Goal: Task Accomplishment & Management: Manage account settings

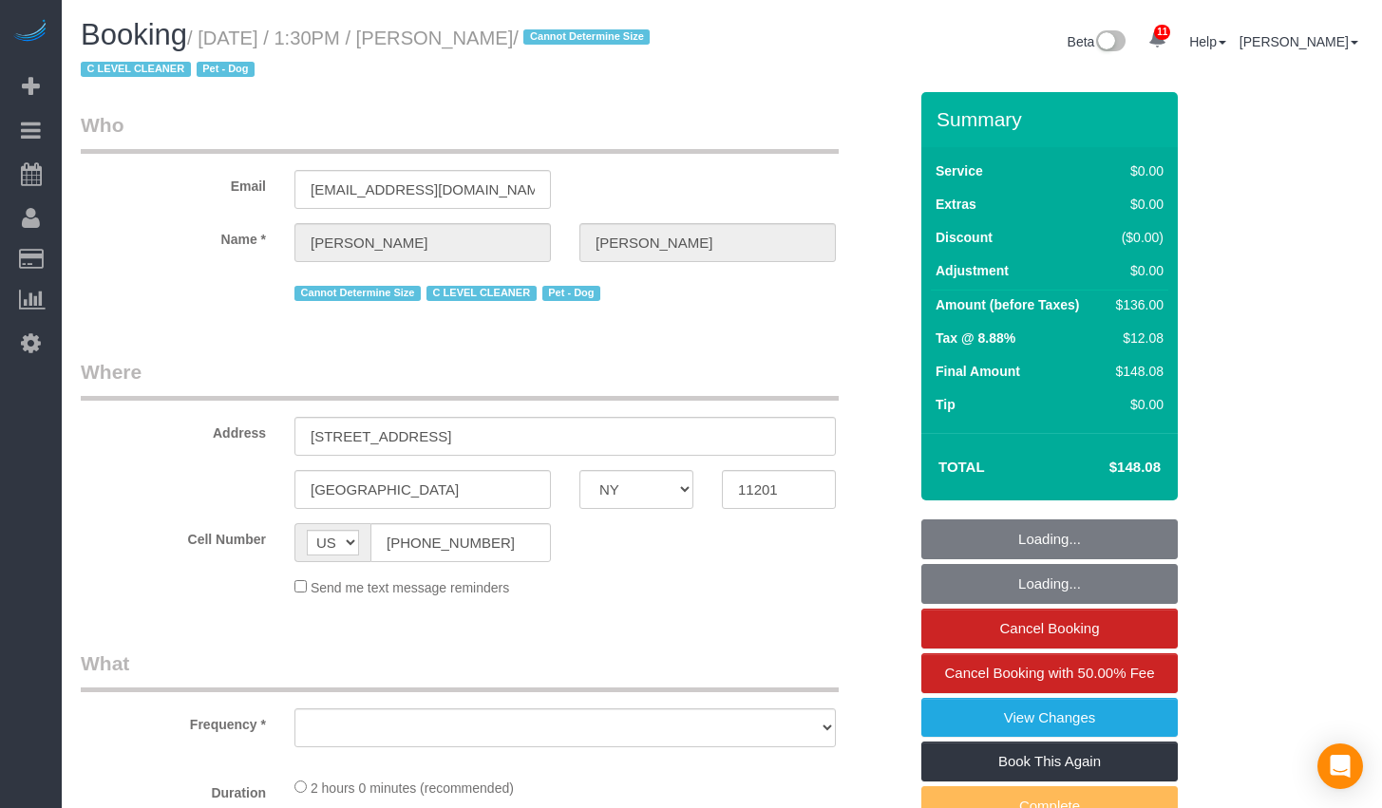
select select "NY"
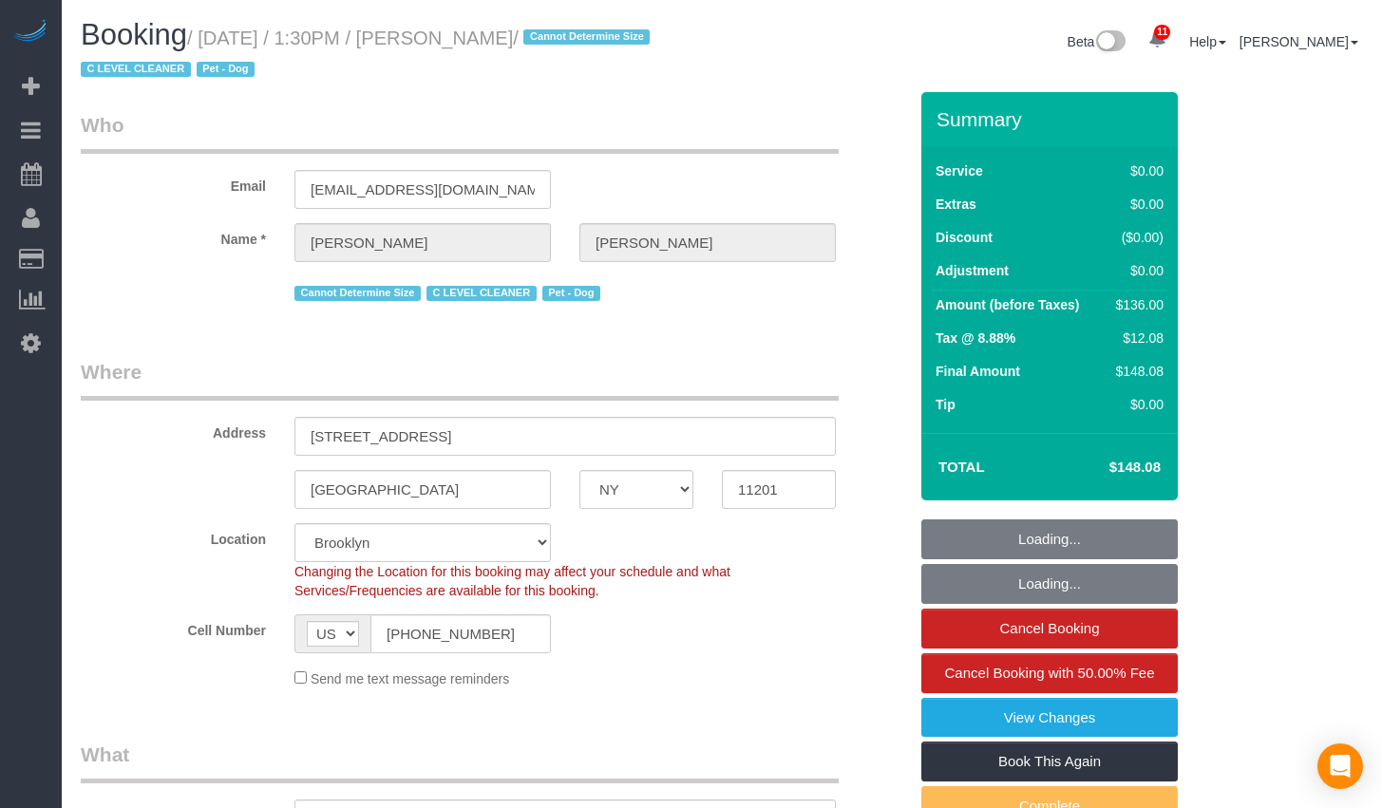
select select "object:741"
select select "string:stripe-pm_1Nj3TP4VGloSiKo7GSDuJG2L"
select select "1"
select select "number:89"
select select "number:90"
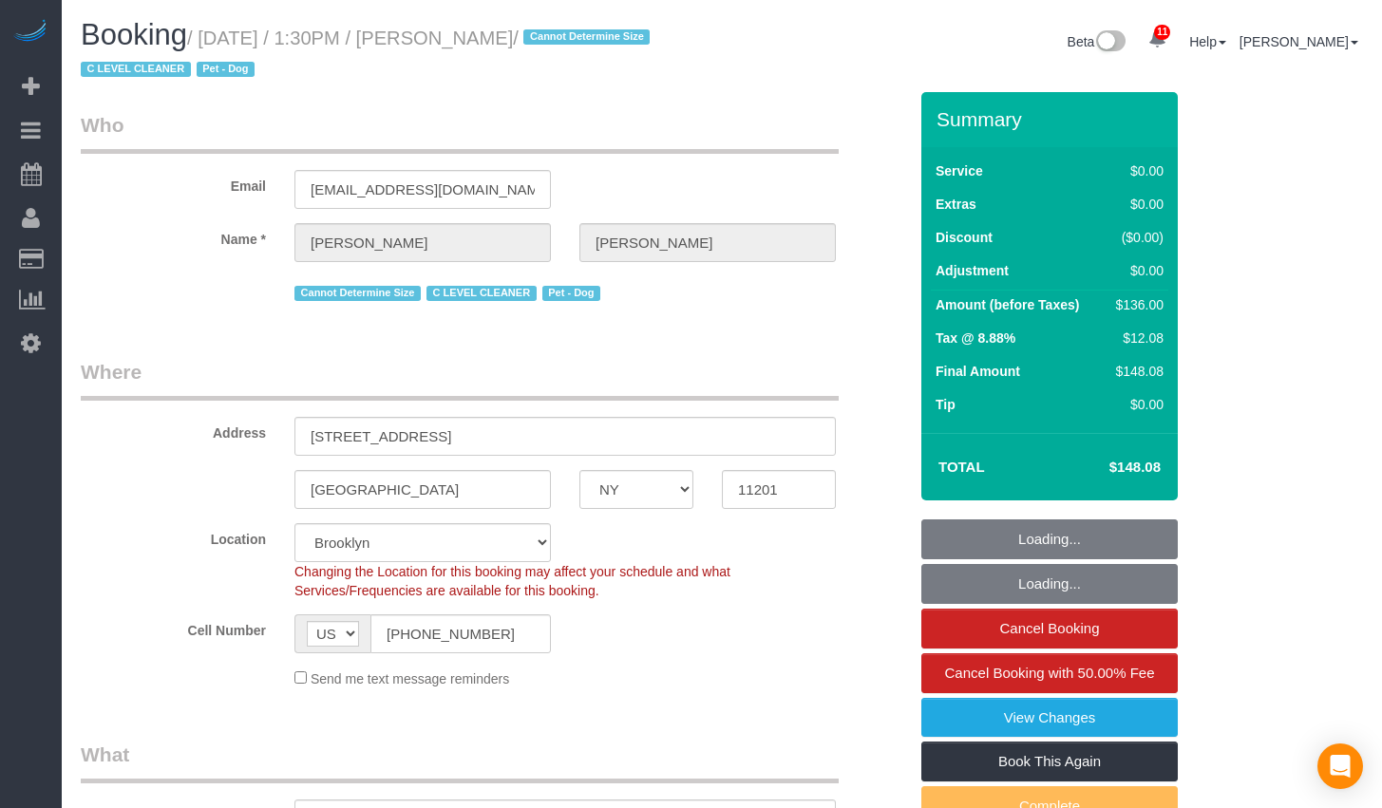
select select "number:13"
select select "number:6"
select select "1"
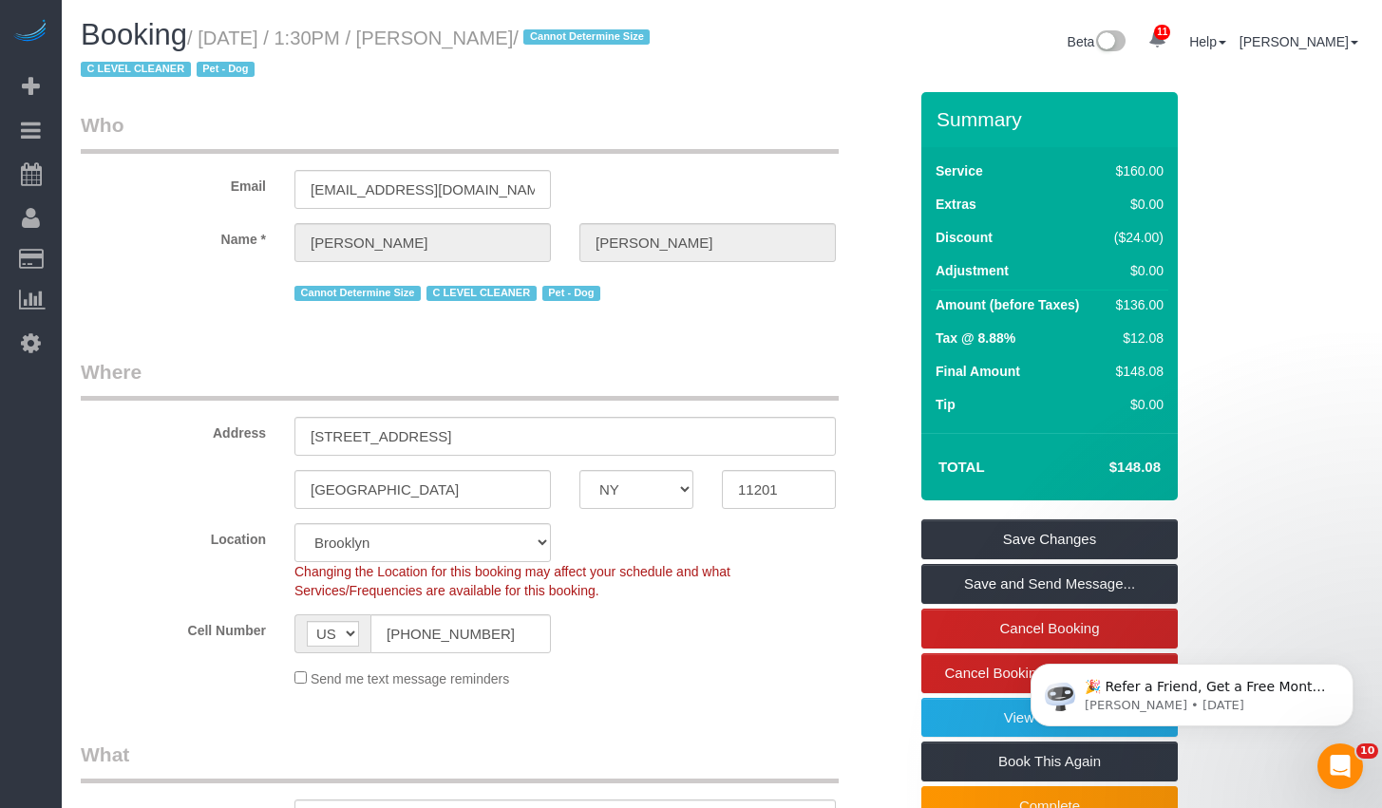
drag, startPoint x: 216, startPoint y: 38, endPoint x: 594, endPoint y: 46, distance: 378.1
click at [594, 46] on small "/ [DATE] / 1:30PM / [PERSON_NAME] / Cannot Determine Size C LEVEL CLEANER Pet -…" at bounding box center [368, 54] width 575 height 53
copy small "[DATE] / 1:30PM / [PERSON_NAME]"
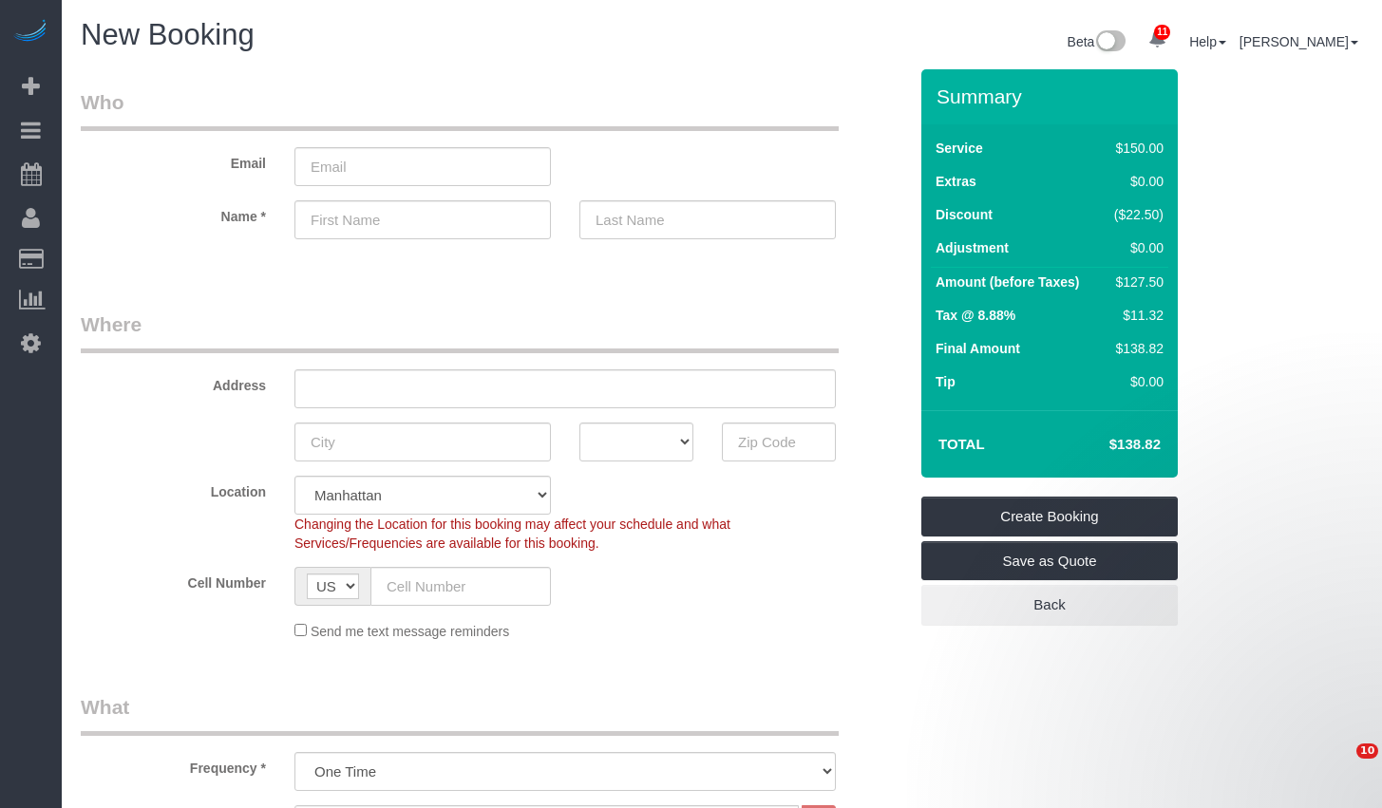
select select "object:1344"
select select "number:89"
select select "number:90"
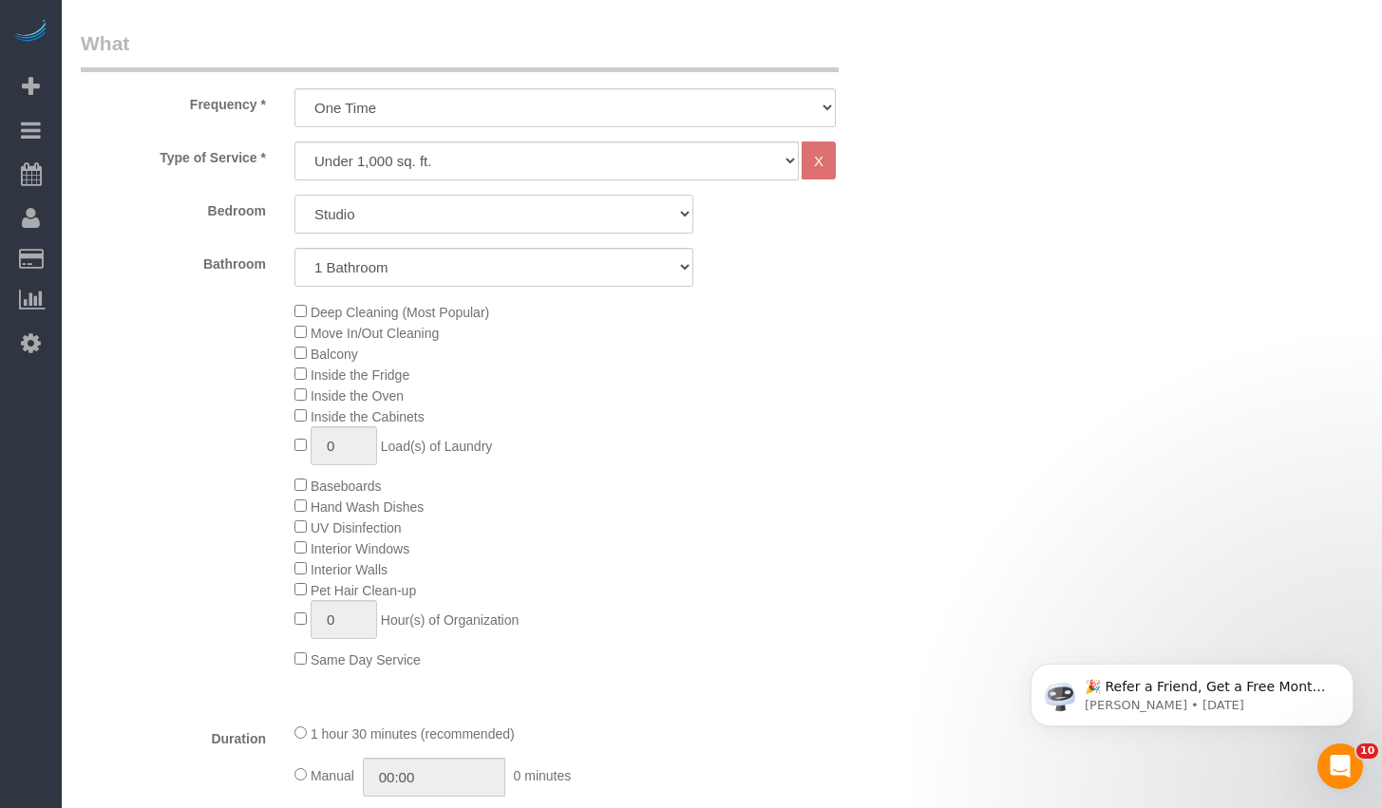
click at [391, 218] on select "Studio 1 Bedroom 2 Bedrooms 3 Bedrooms" at bounding box center [493, 214] width 399 height 39
select select "3"
click at [294, 195] on select "Studio 1 Bedroom 2 Bedrooms 3 Bedrooms" at bounding box center [493, 214] width 399 height 39
click at [396, 263] on select "1 Bathroom 2 Bathrooms" at bounding box center [493, 267] width 399 height 39
select select "2"
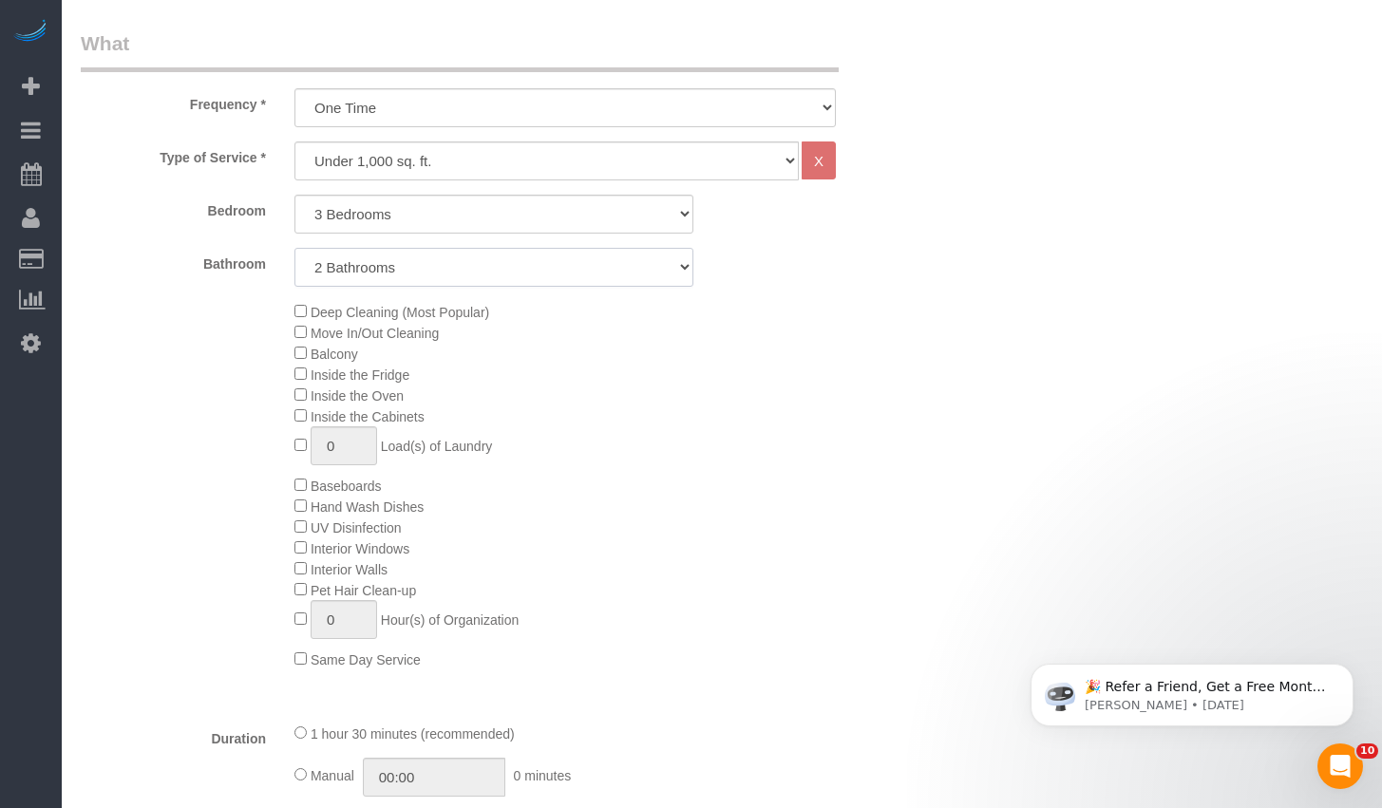
click at [294, 248] on select "1 Bathroom 2 Bathrooms" at bounding box center [493, 267] width 399 height 39
click at [306, 335] on span "Move In/Out Cleaning" at bounding box center [366, 333] width 144 height 15
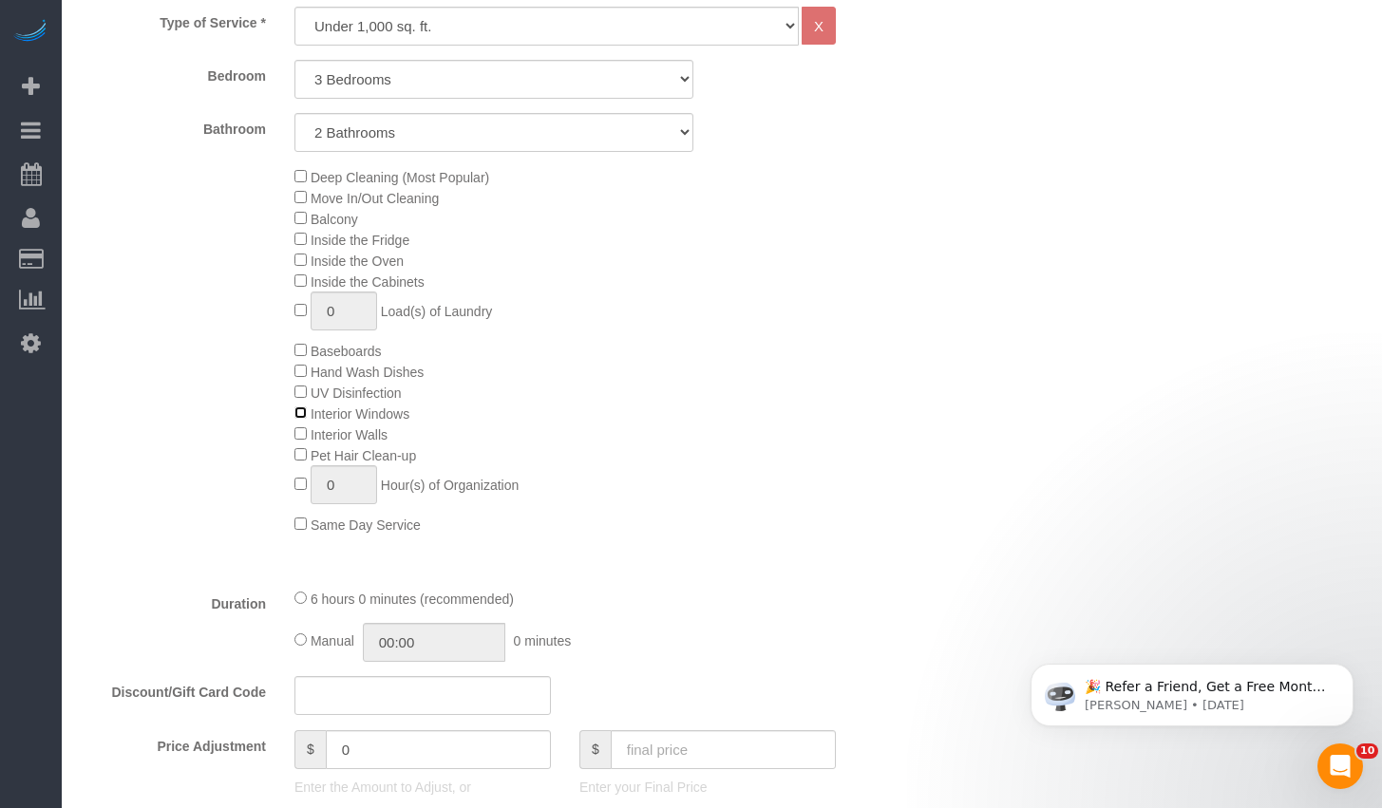
scroll to position [397, 0]
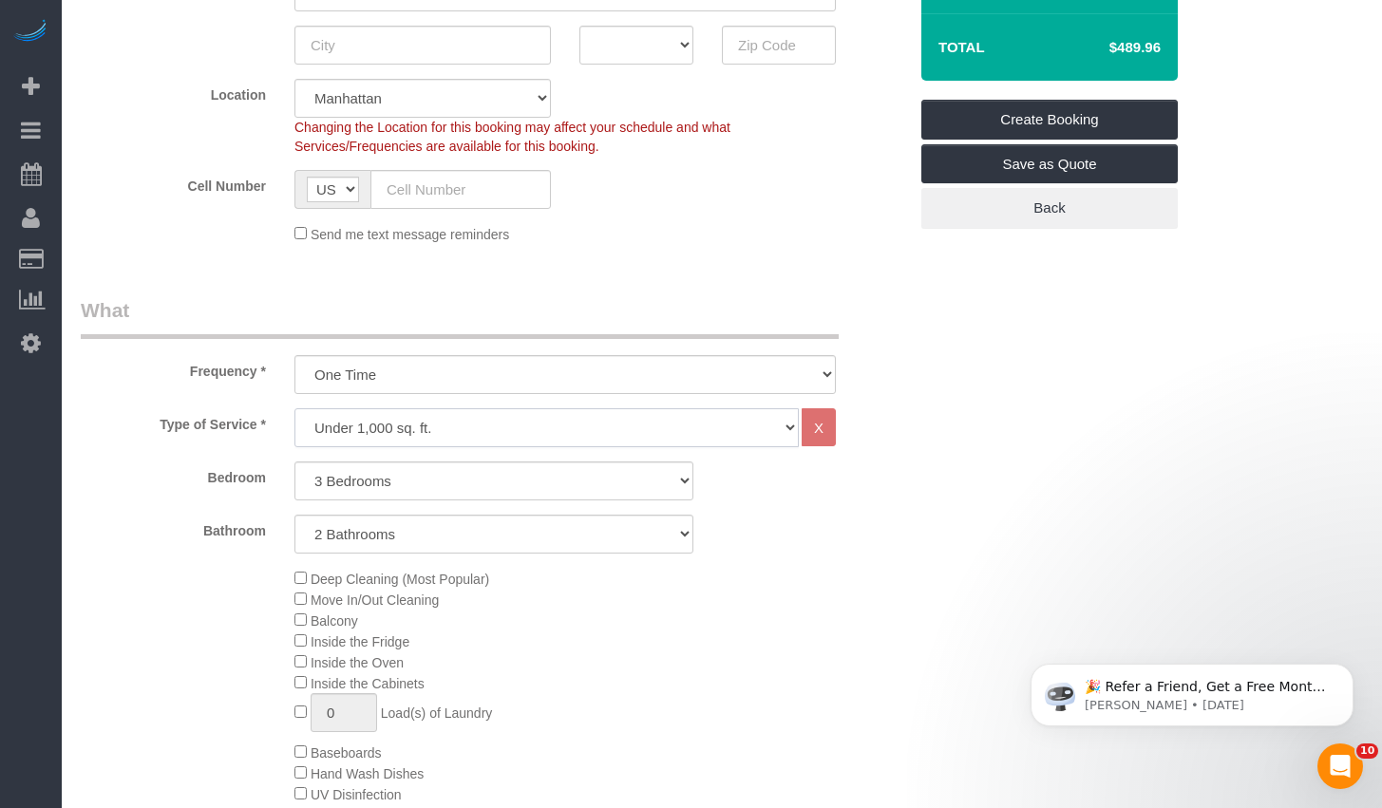
click at [501, 425] on select "Under 1,000 sq. ft. 1,001 - 1,500 sq. ft. 1,500+ sq. ft. Custom Cleaning Office…" at bounding box center [546, 427] width 504 height 39
select select "308"
click at [294, 408] on select "Under 1,000 sq. ft. 1,001 - 1,500 sq. ft. 1,500+ sq. ft. Custom Cleaning Office…" at bounding box center [546, 427] width 504 height 39
select select "1"
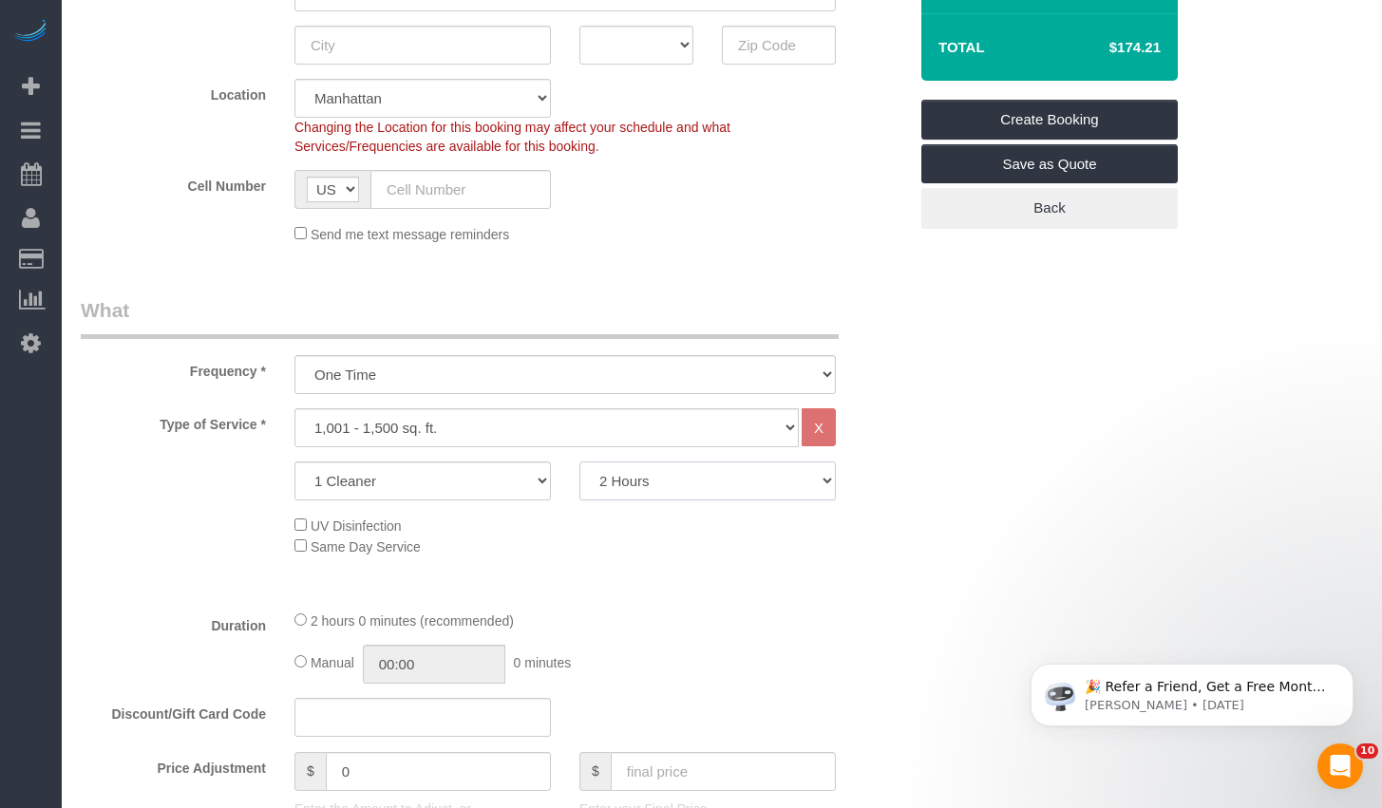
click at [671, 483] on select "2 Hours 2.5 Hours 3 Hours 3.5 Hours 4 Hours 4.5 Hours 5 Hours 5.5 Hours 6 Hours…" at bounding box center [707, 481] width 256 height 39
select select "210"
click at [579, 462] on select "2 Hours 2.5 Hours 3 Hours 3.5 Hours 4 Hours 4.5 Hours 5 Hours 5.5 Hours 6 Hours…" at bounding box center [707, 481] width 256 height 39
click at [441, 474] on select "1 Cleaner 2 Cleaners 3 Cleaners 4 Cleaners 5 Cleaners" at bounding box center [422, 481] width 256 height 39
select select "2"
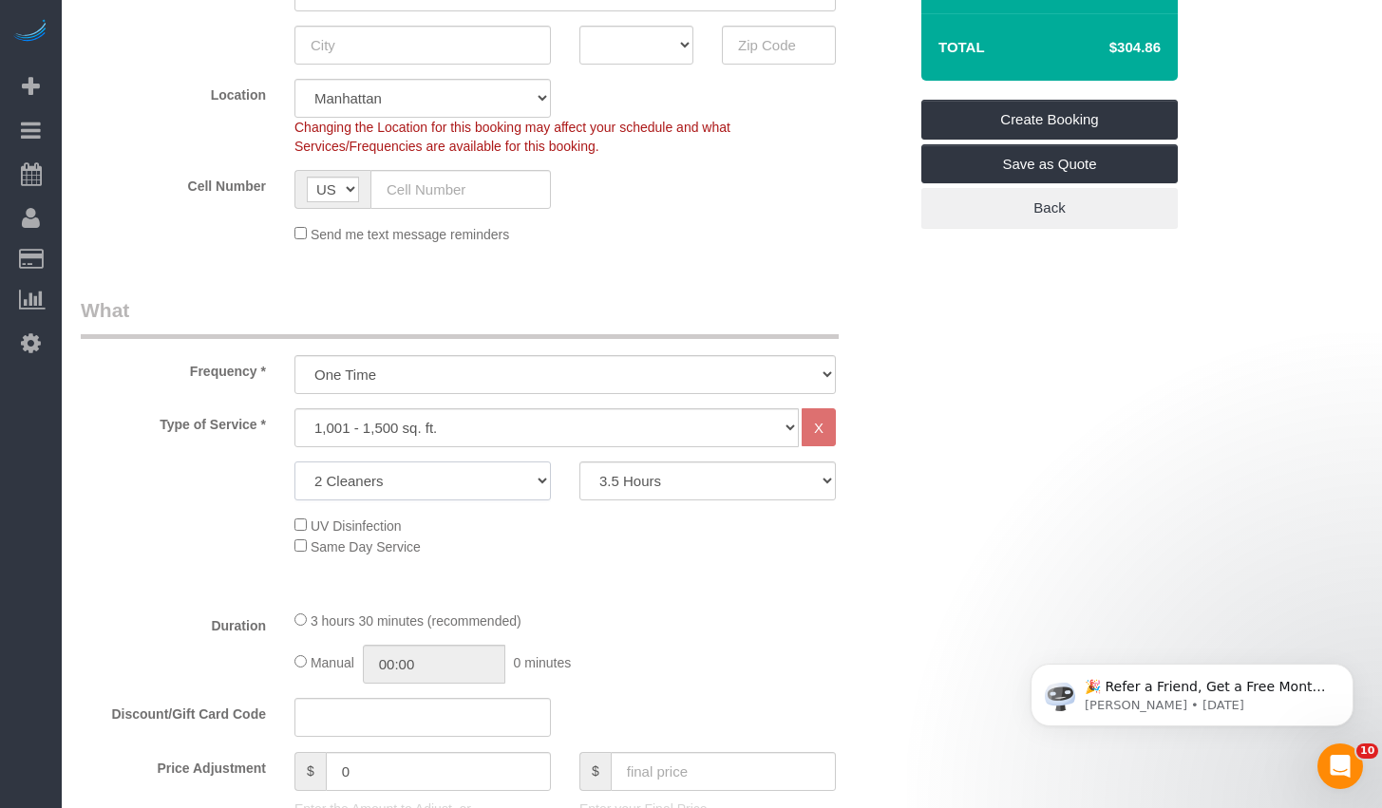
click at [294, 462] on select "1 Cleaner 2 Cleaners 3 Cleaners 4 Cleaners 5 Cleaners" at bounding box center [422, 481] width 256 height 39
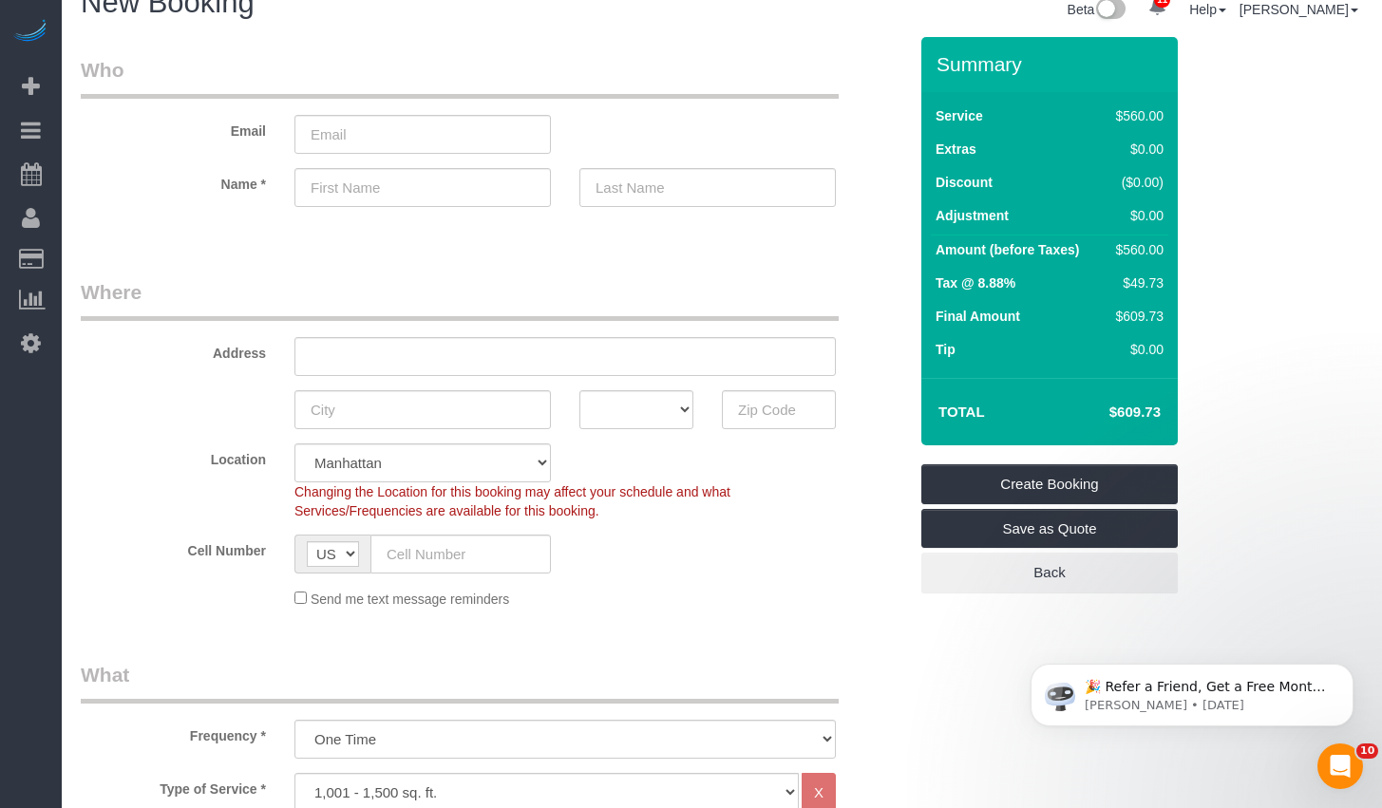
scroll to position [0, 0]
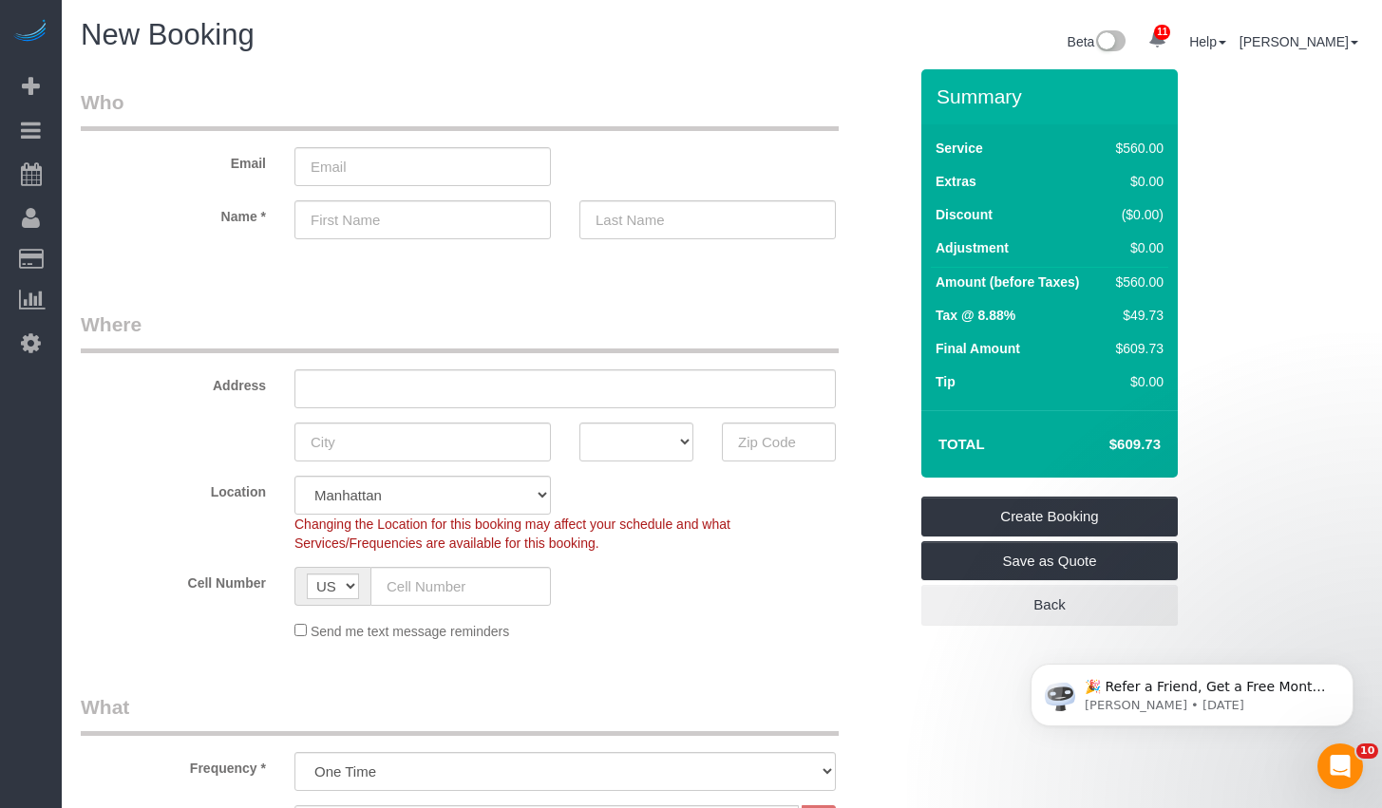
drag, startPoint x: 1107, startPoint y: 444, endPoint x: 1260, endPoint y: 446, distance: 152.9
click at [1018, 430] on td "Total" at bounding box center [988, 444] width 114 height 47
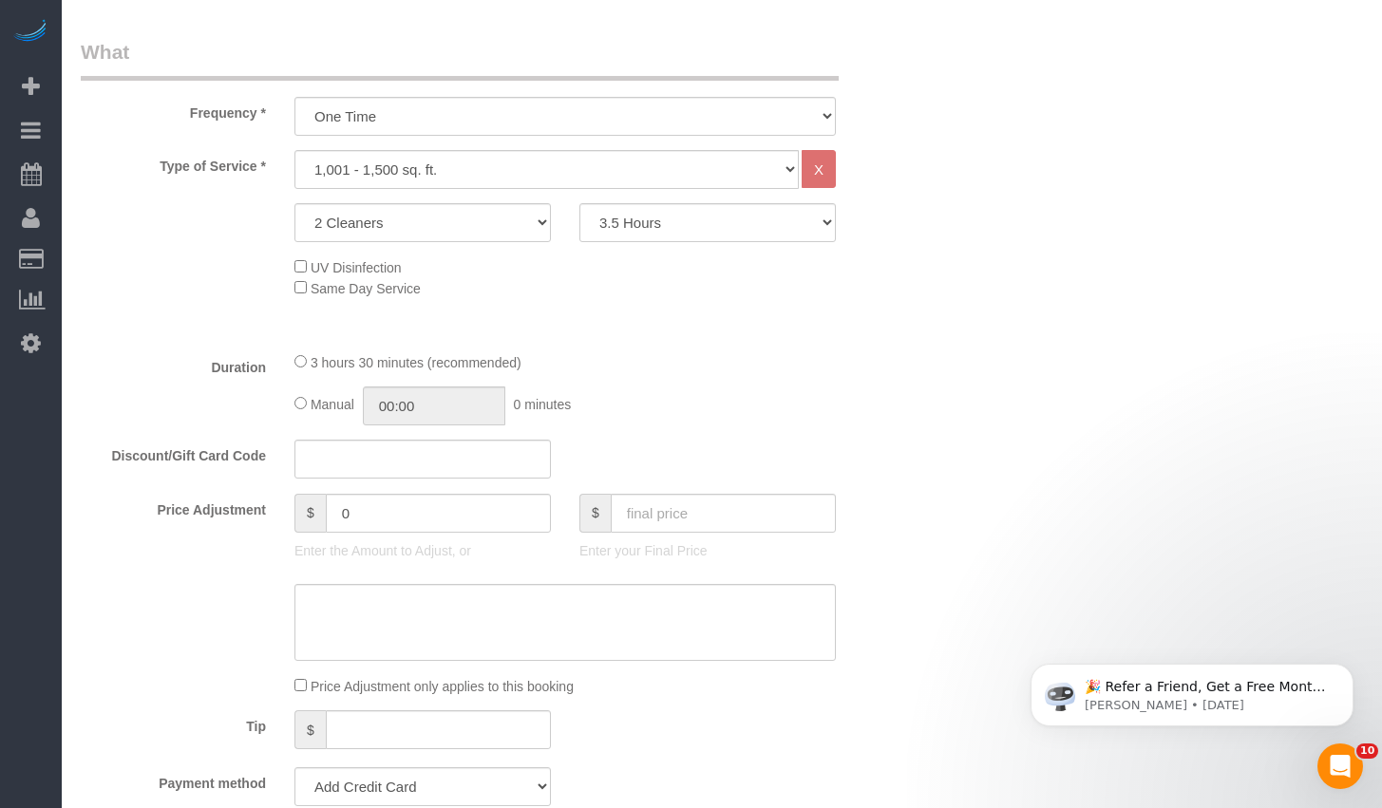
scroll to position [668, 0]
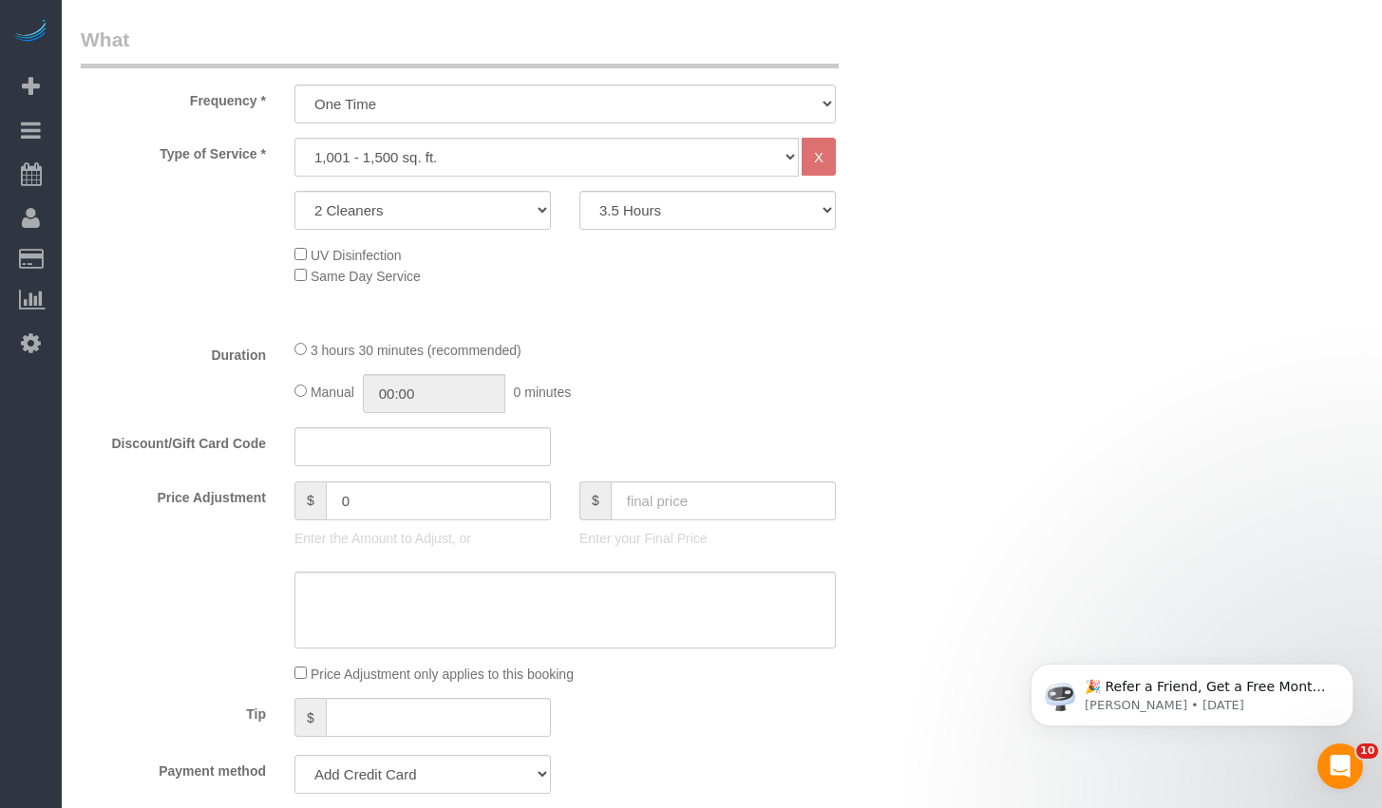
click at [866, 420] on fieldset "What Frequency * One Time Weekly (20% Off) - 20.00% Every 2 Weeks (15% Off) - 1…" at bounding box center [494, 475] width 826 height 899
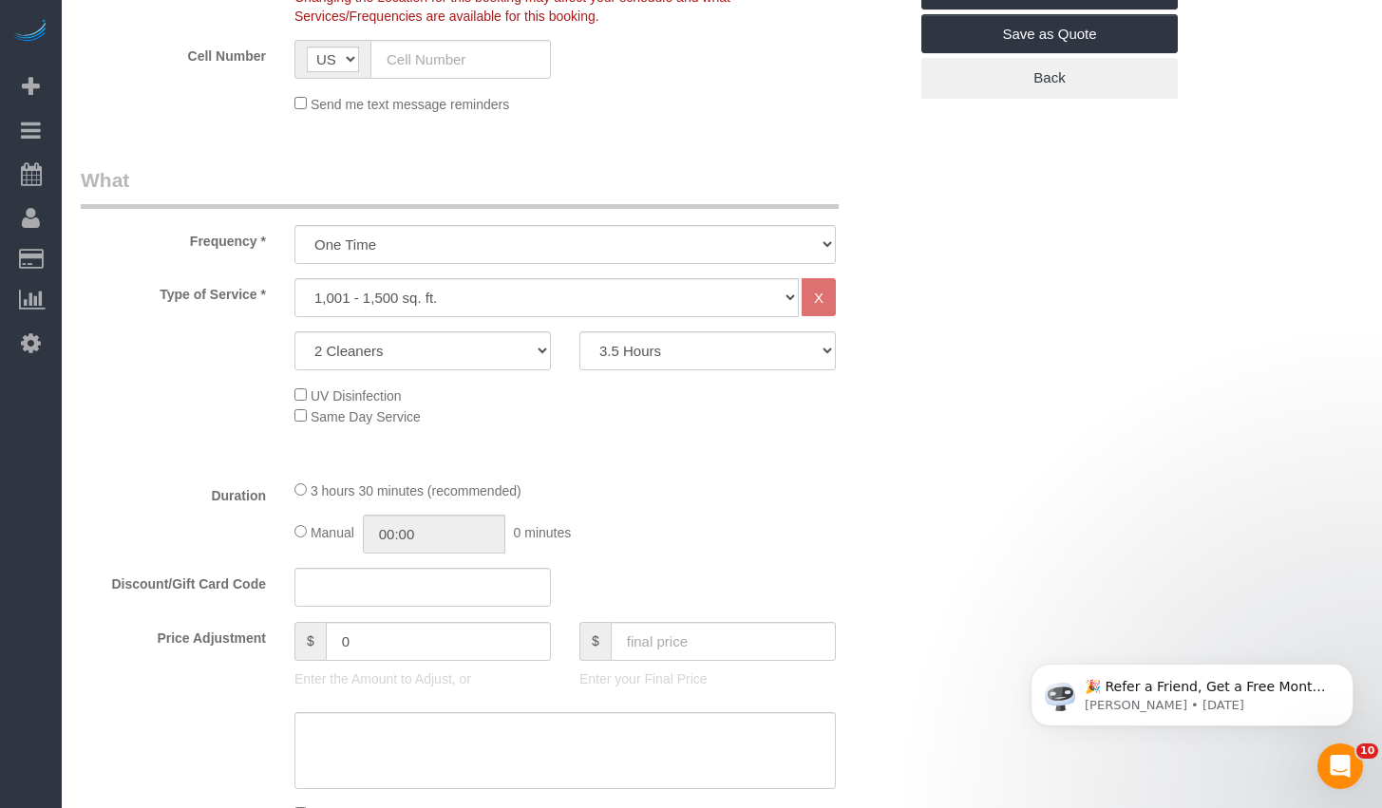
scroll to position [660, 0]
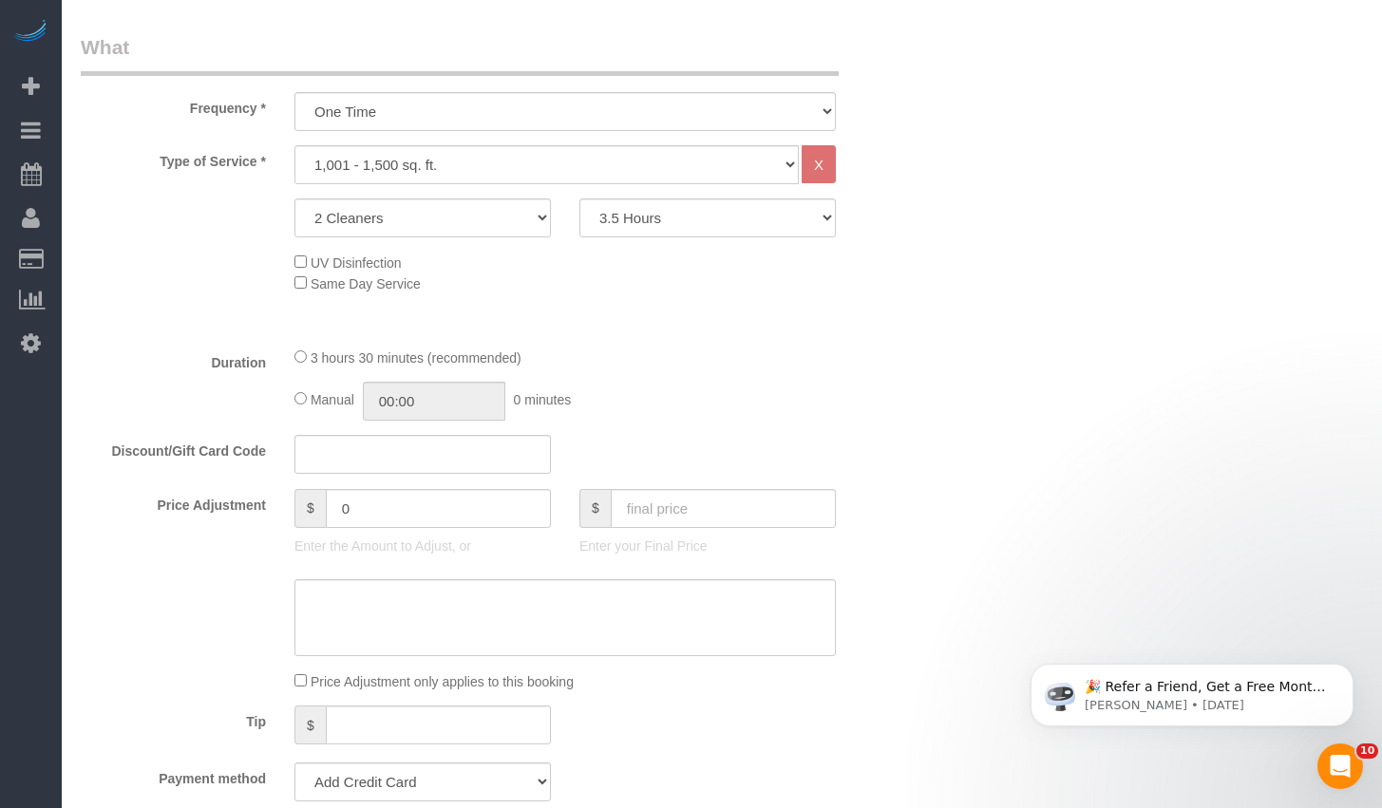
click at [860, 426] on fieldset "What Frequency * One Time Weekly (20% Off) - 20.00% Every 2 Weeks (15% Off) - 1…" at bounding box center [494, 482] width 826 height 899
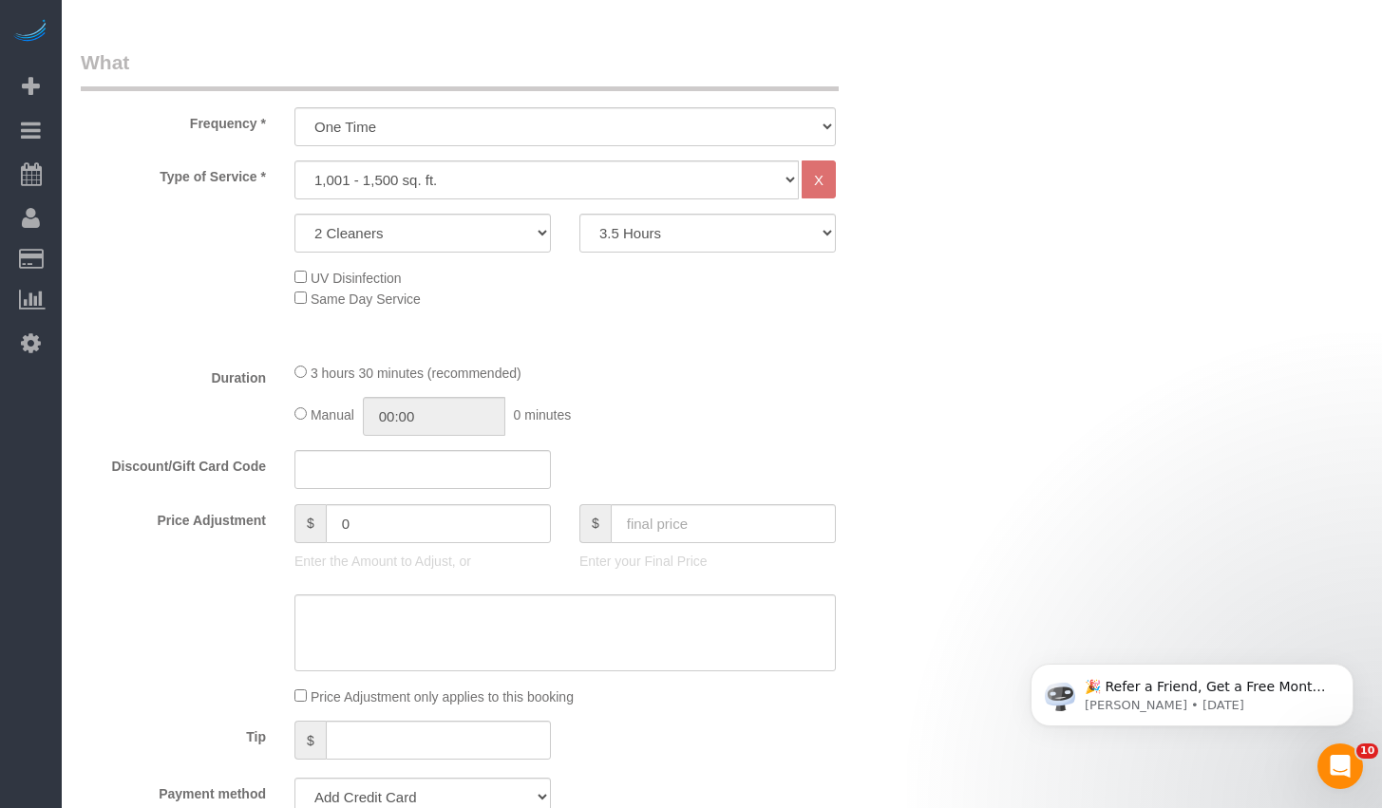
click at [890, 269] on div "UV Disinfection Same Day Service" at bounding box center [600, 288] width 641 height 42
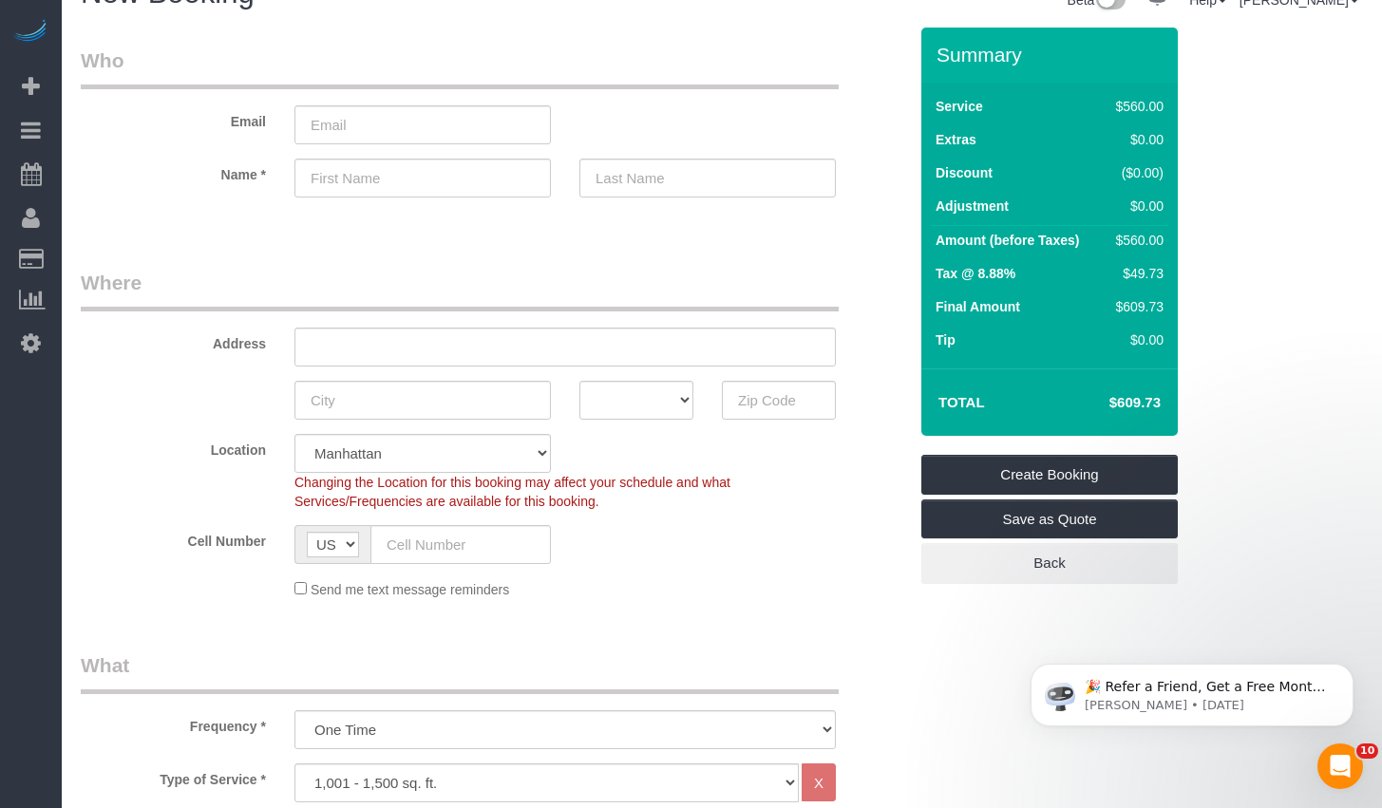
scroll to position [0, 0]
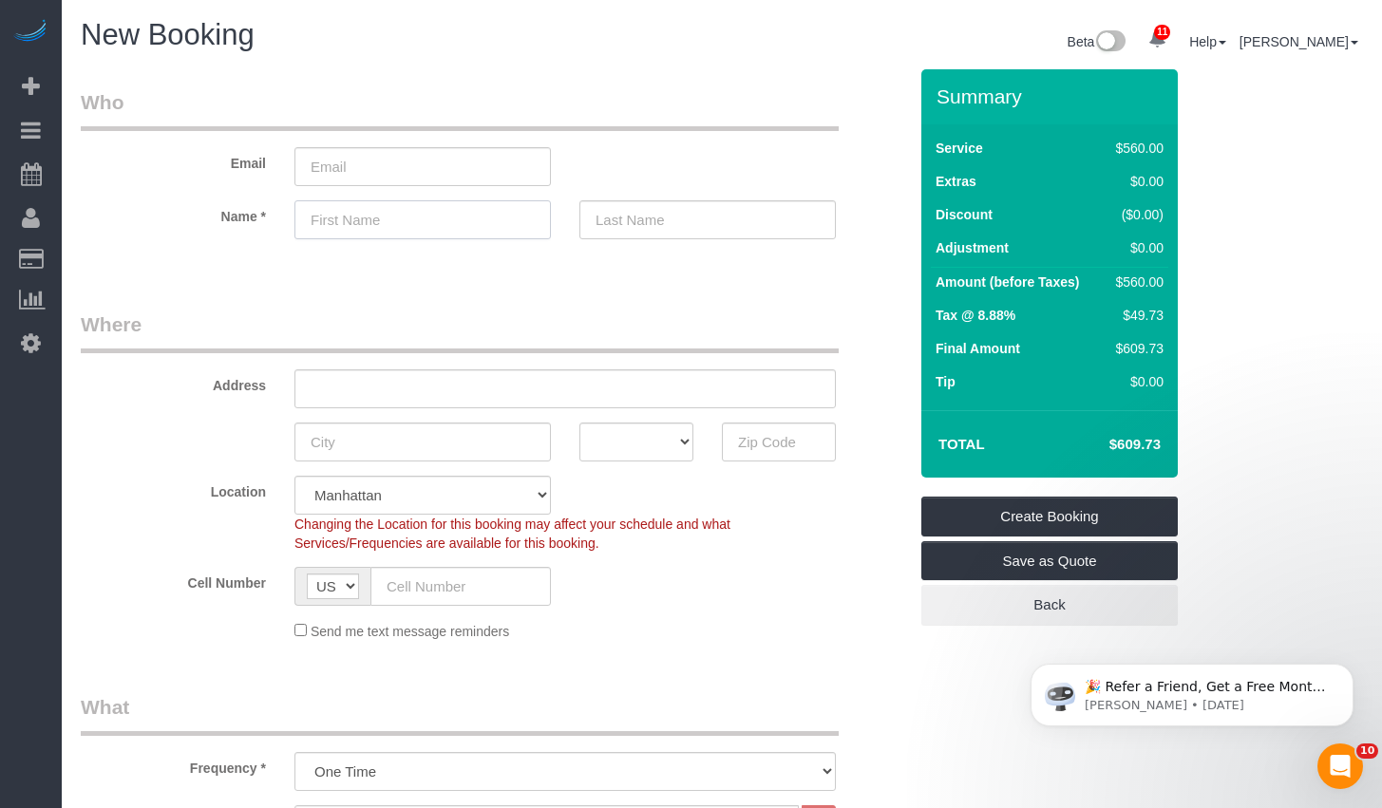
click at [414, 224] on input "text" at bounding box center [422, 219] width 256 height 39
paste input "Victor"
type input "Victor"
click at [682, 220] on input "text" at bounding box center [707, 219] width 256 height 39
click at [420, 175] on input "email" at bounding box center [422, 166] width 256 height 39
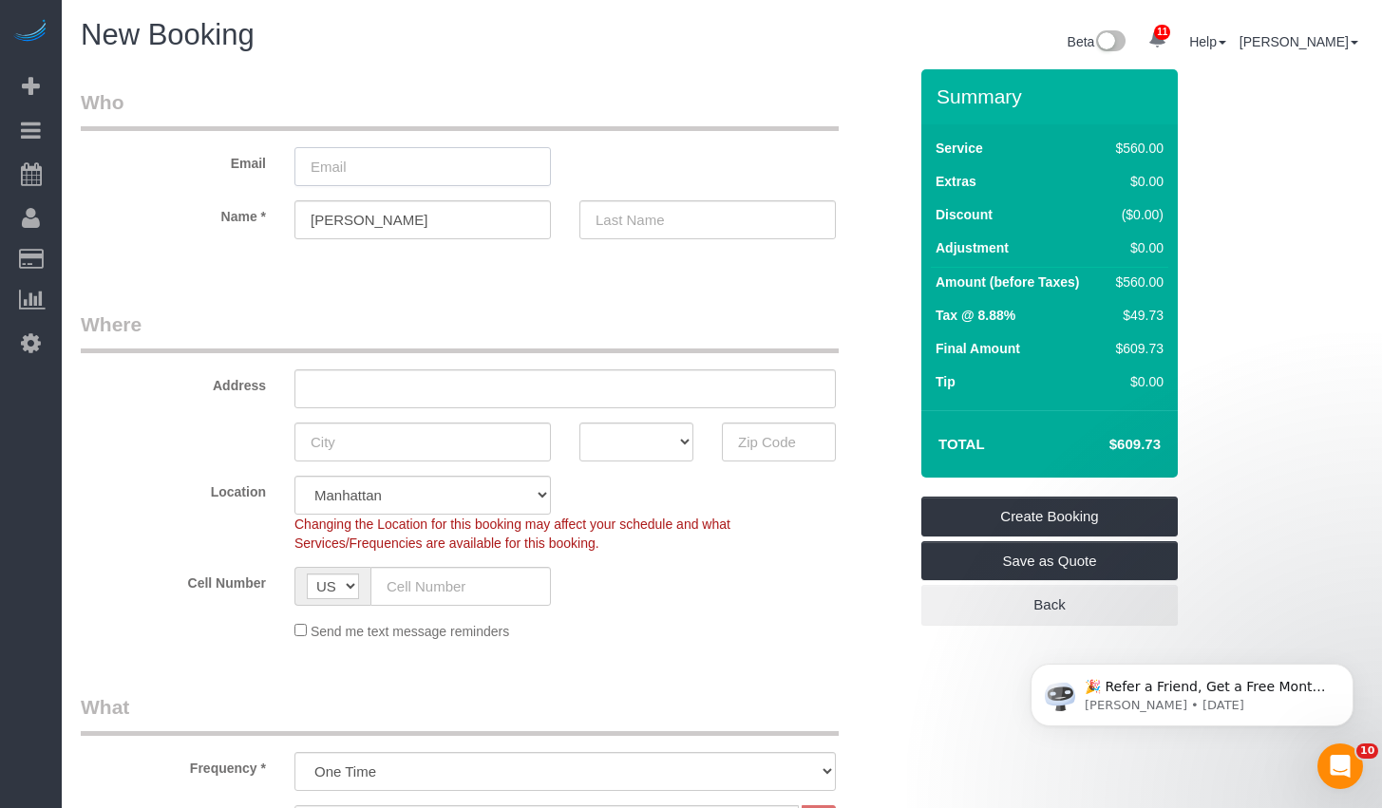
paste input "limpertn@gtlaw.com"
type input "limpertn@gtlaw.com"
click at [413, 578] on input "text" at bounding box center [460, 586] width 180 height 39
paste input "1 (917) 292-5372"
click at [393, 589] on input "1 (917) 292-5372" at bounding box center [460, 586] width 180 height 39
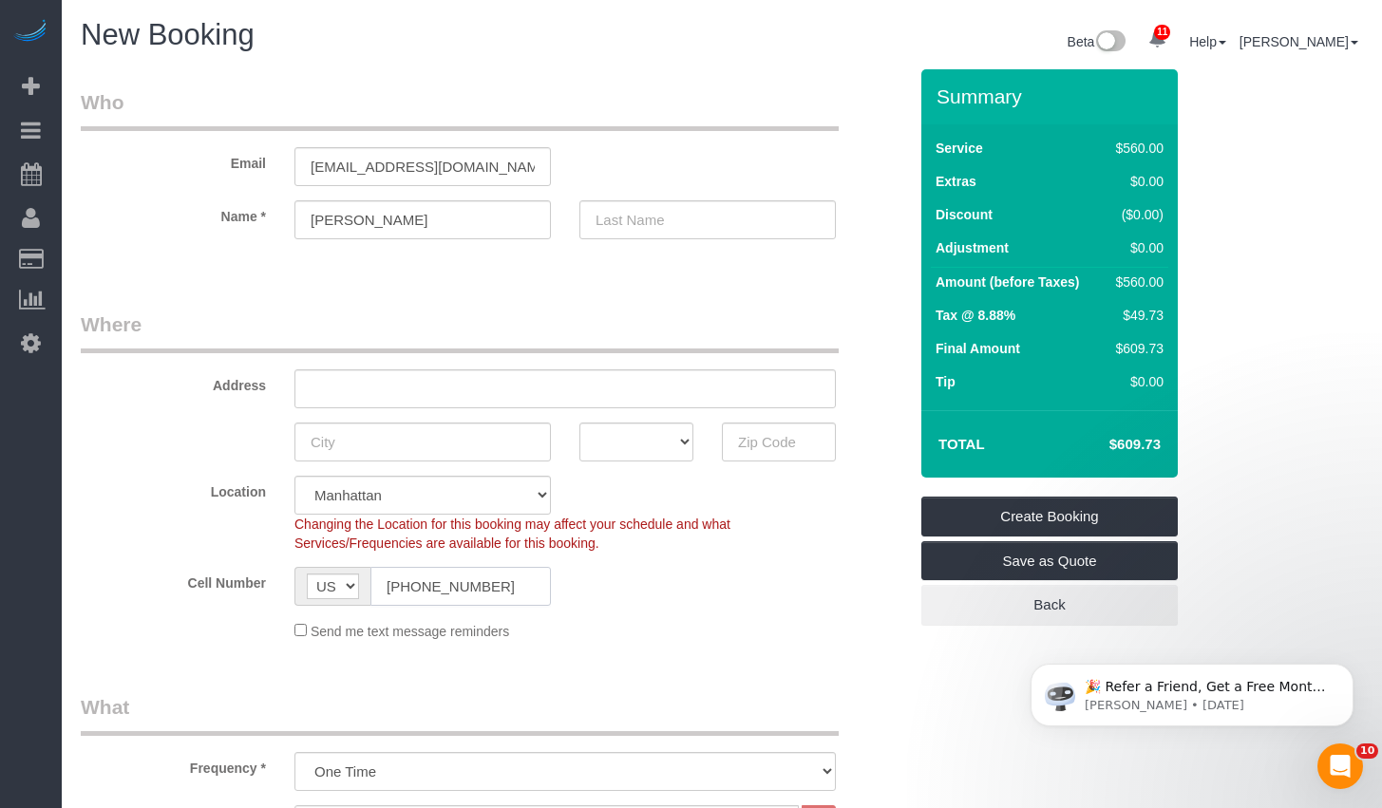
type input "(917) 292-5372"
drag, startPoint x: 391, startPoint y: 400, endPoint x: 429, endPoint y: 379, distance: 43.4
click at [393, 400] on input "text" at bounding box center [564, 388] width 541 height 39
click at [429, 379] on input "text" at bounding box center [564, 388] width 541 height 39
paste input "310 West 97th Street Apt. 72"
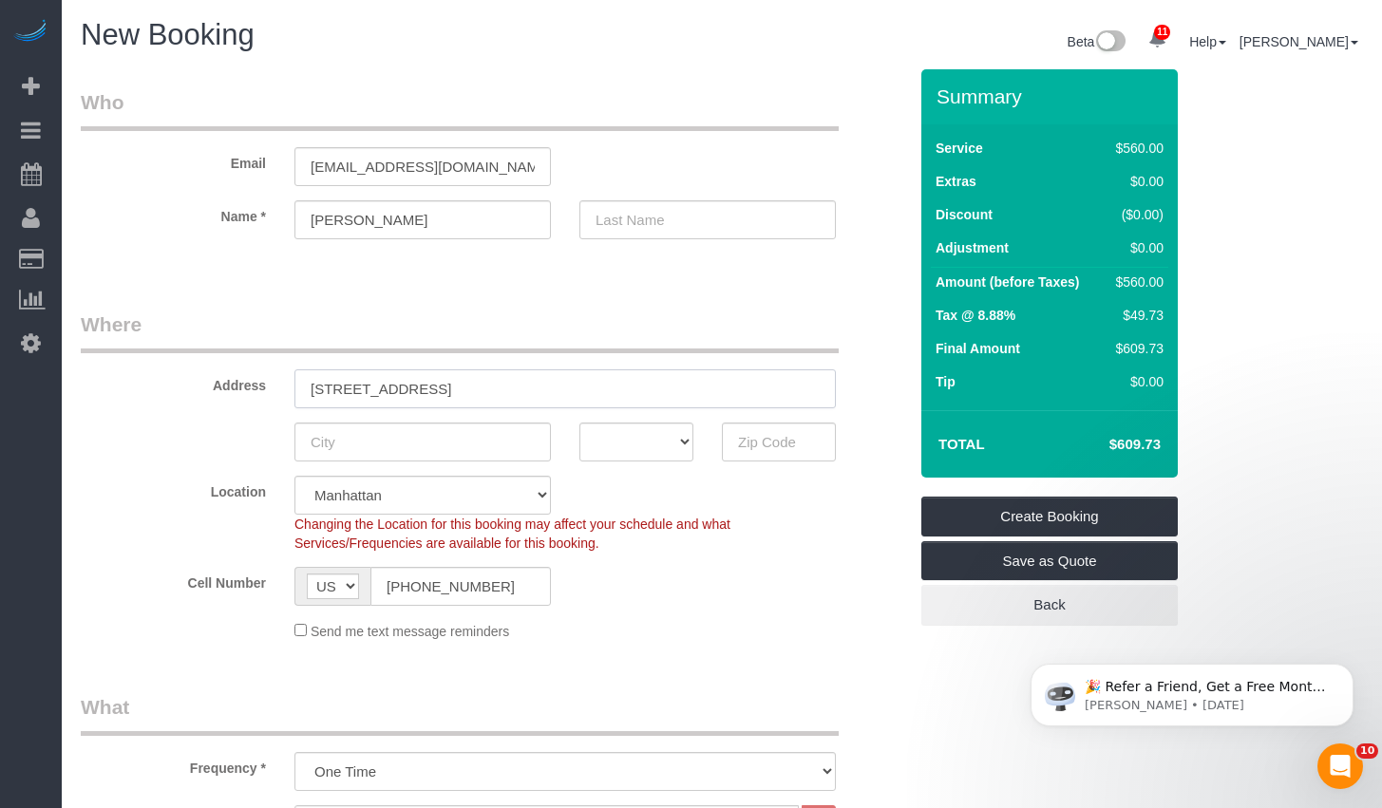
type input "310 West 97th Street Apt. 72"
click at [642, 219] on input "text" at bounding box center [707, 219] width 256 height 39
type input "Limpert"
click at [725, 467] on fieldset "Where Address 310 West 97th Street Apt. 72 AK AL AR AZ CA CO CT DC DE FL GA HI …" at bounding box center [494, 483] width 826 height 345
click at [394, 423] on div at bounding box center [422, 442] width 285 height 39
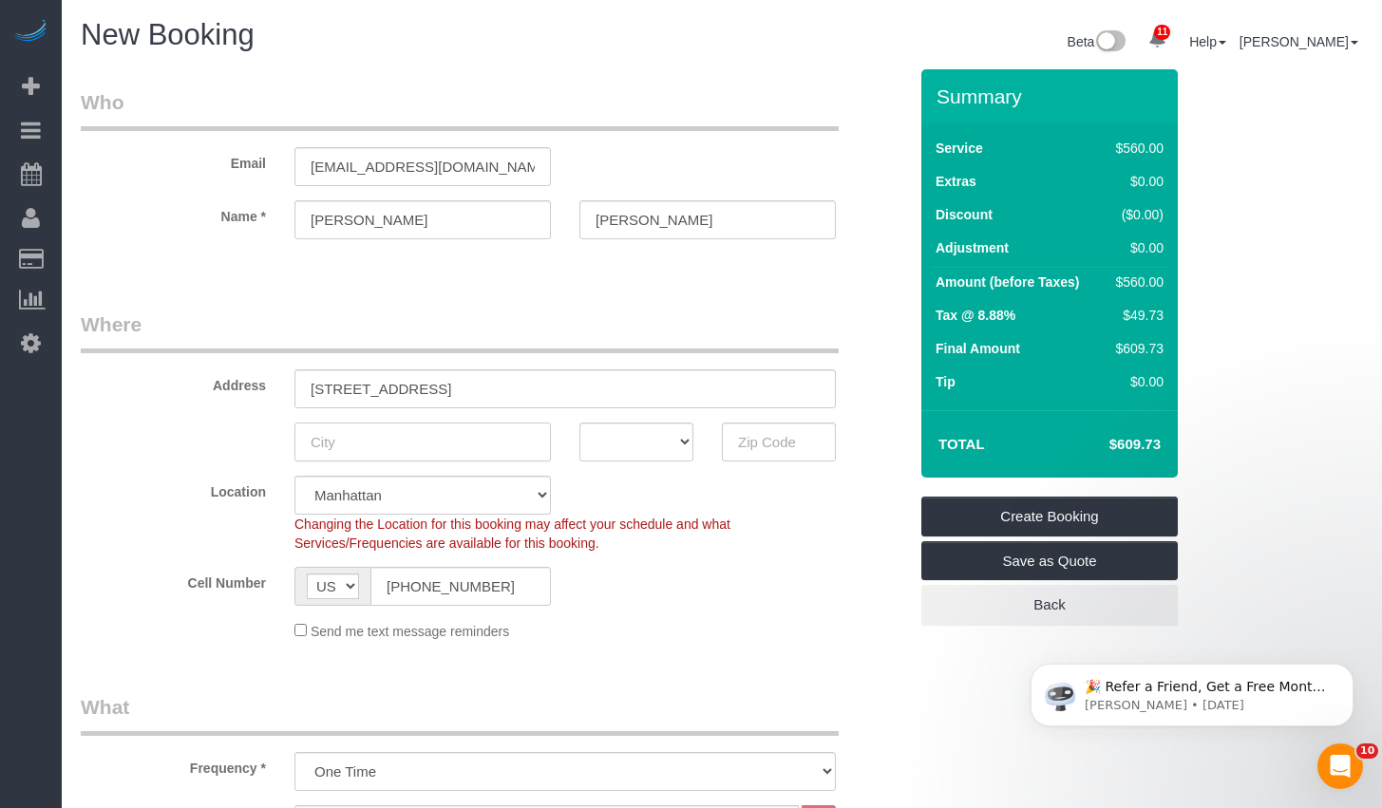
click at [391, 437] on input "text" at bounding box center [422, 442] width 256 height 39
type input "[US_STATE]"
select select "NY"
type input "10025"
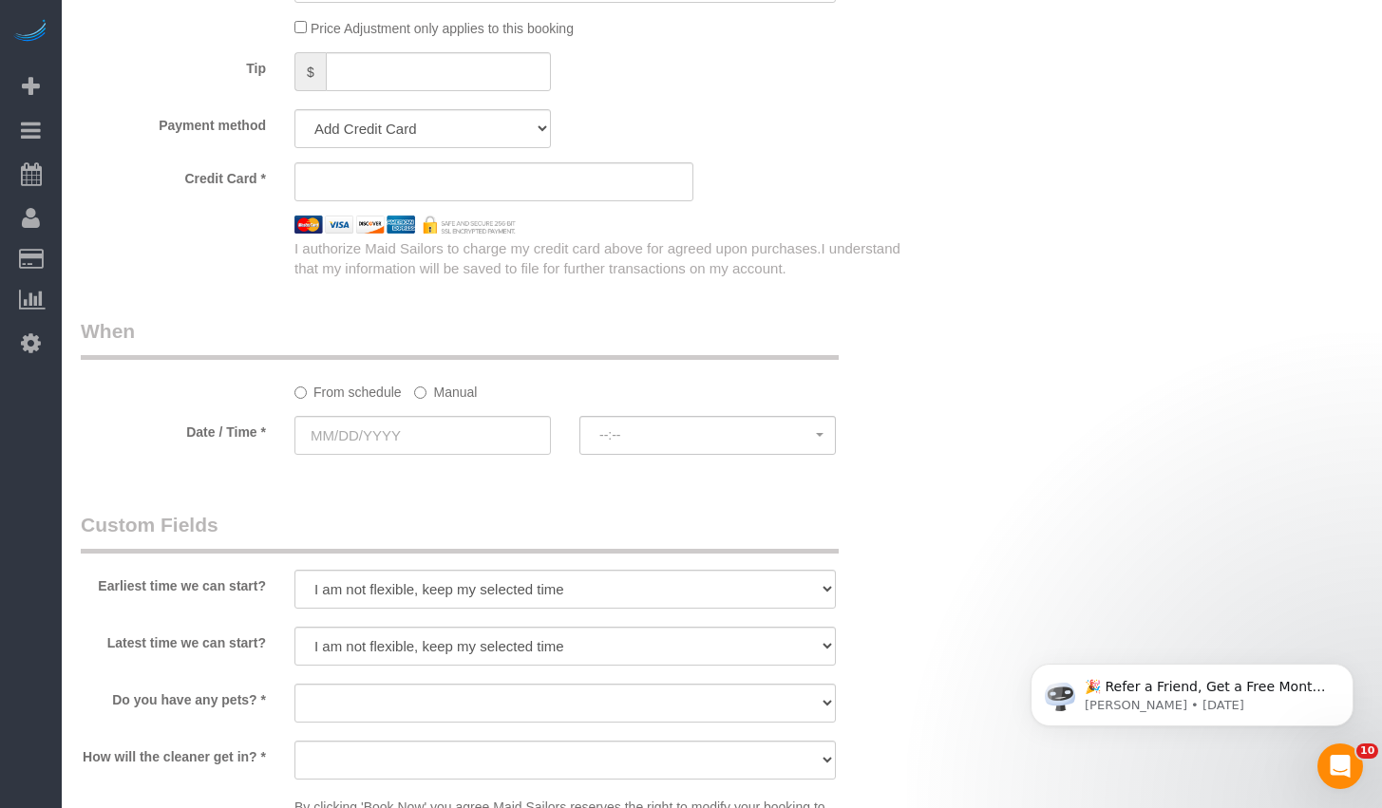
scroll to position [1544, 0]
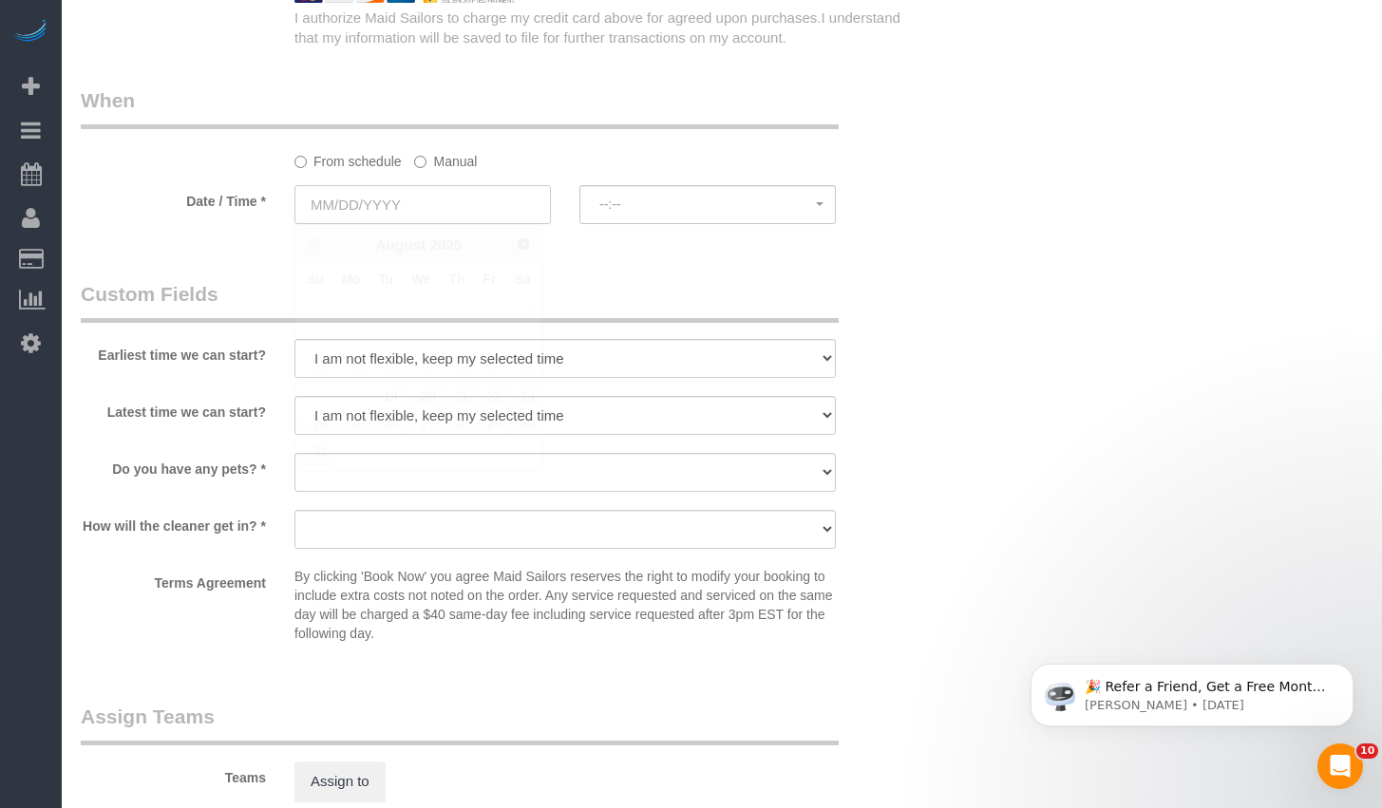
click at [446, 221] on input "text" at bounding box center [422, 204] width 256 height 39
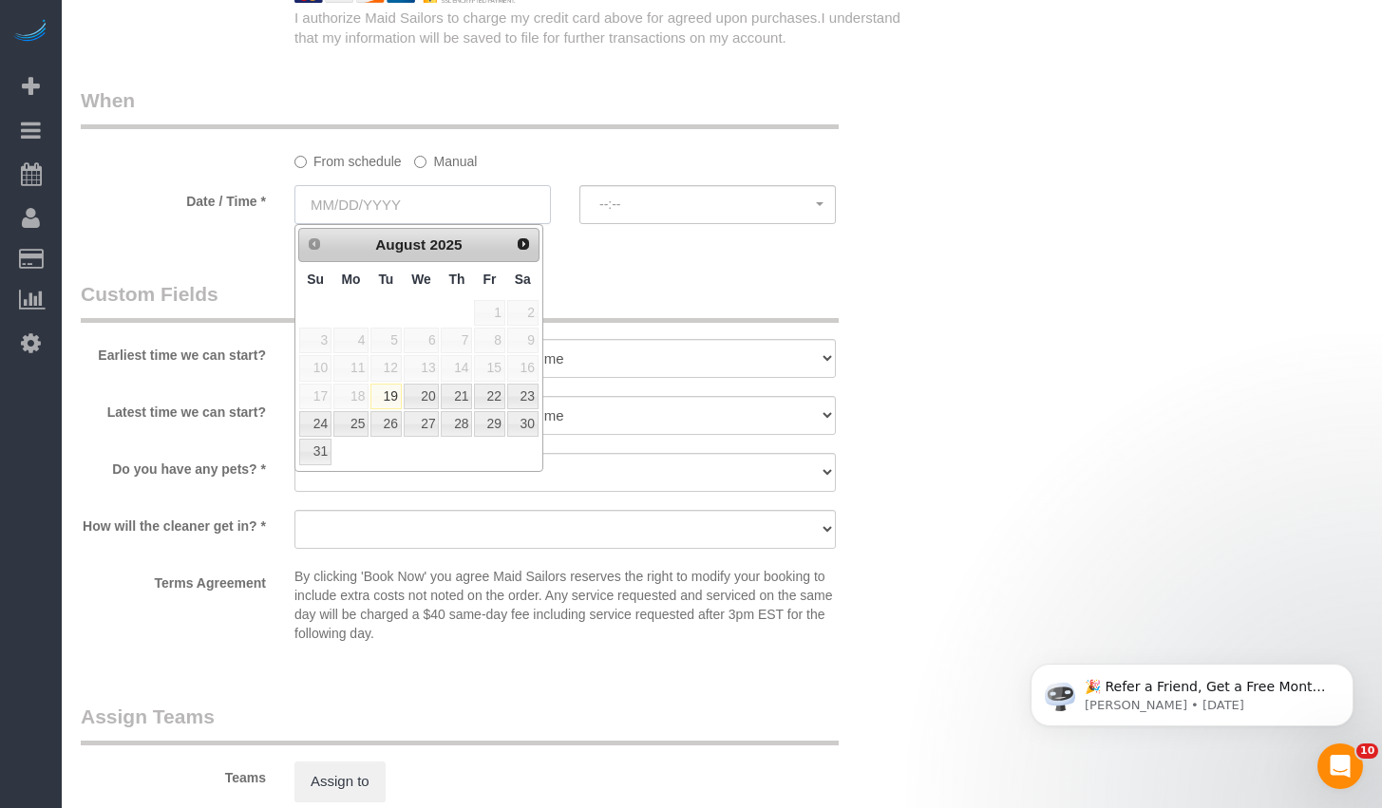
click at [452, 202] on input "text" at bounding box center [422, 204] width 256 height 39
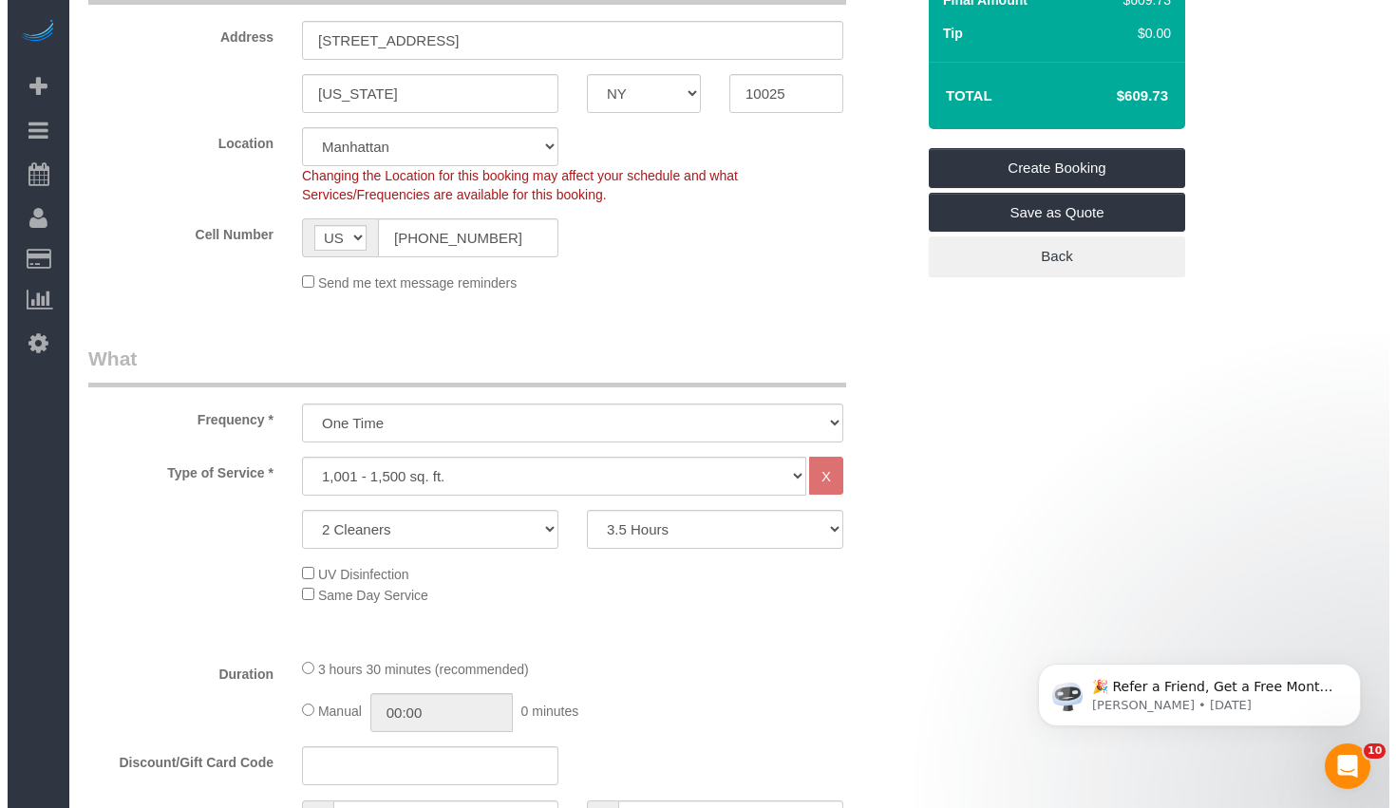
scroll to position [0, 0]
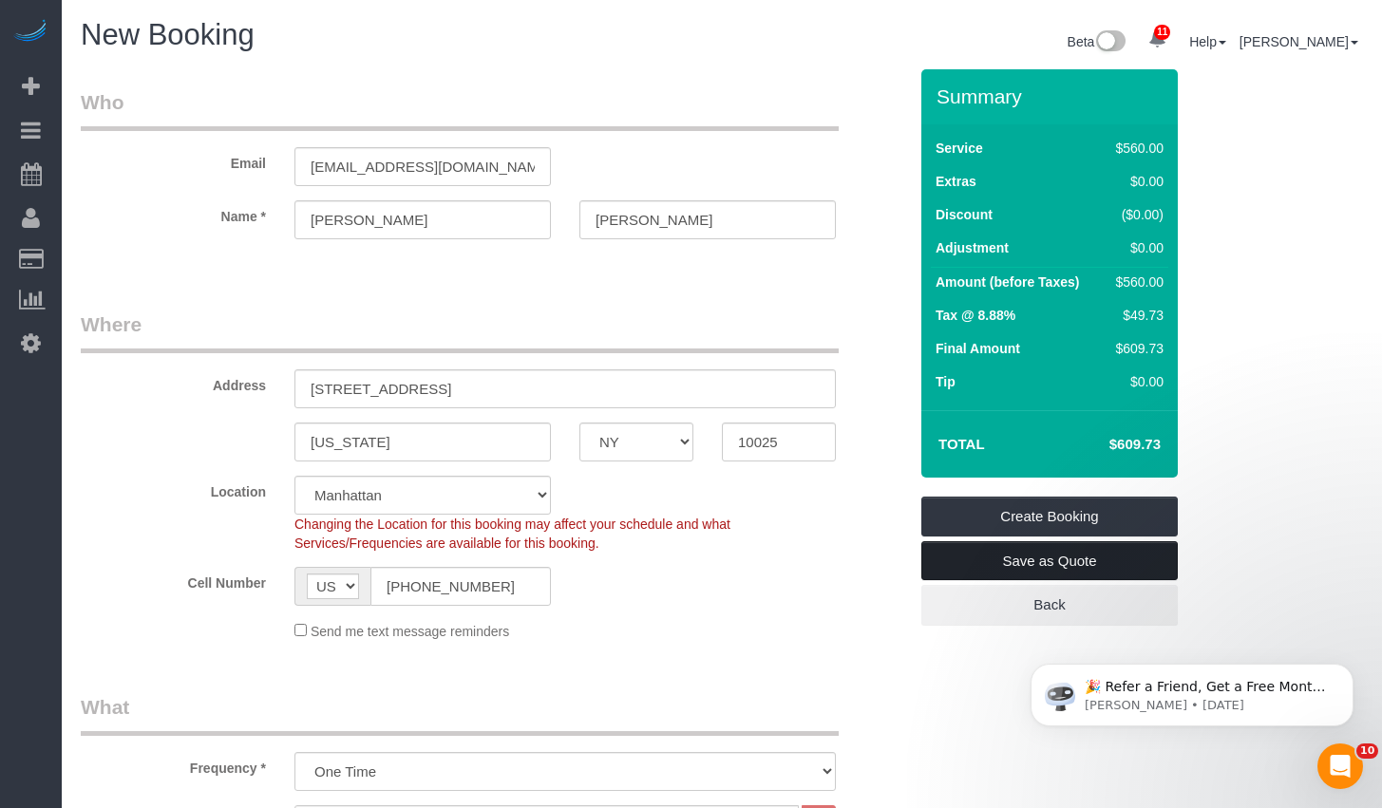
click at [1049, 560] on link "Save as Quote" at bounding box center [1049, 561] width 256 height 40
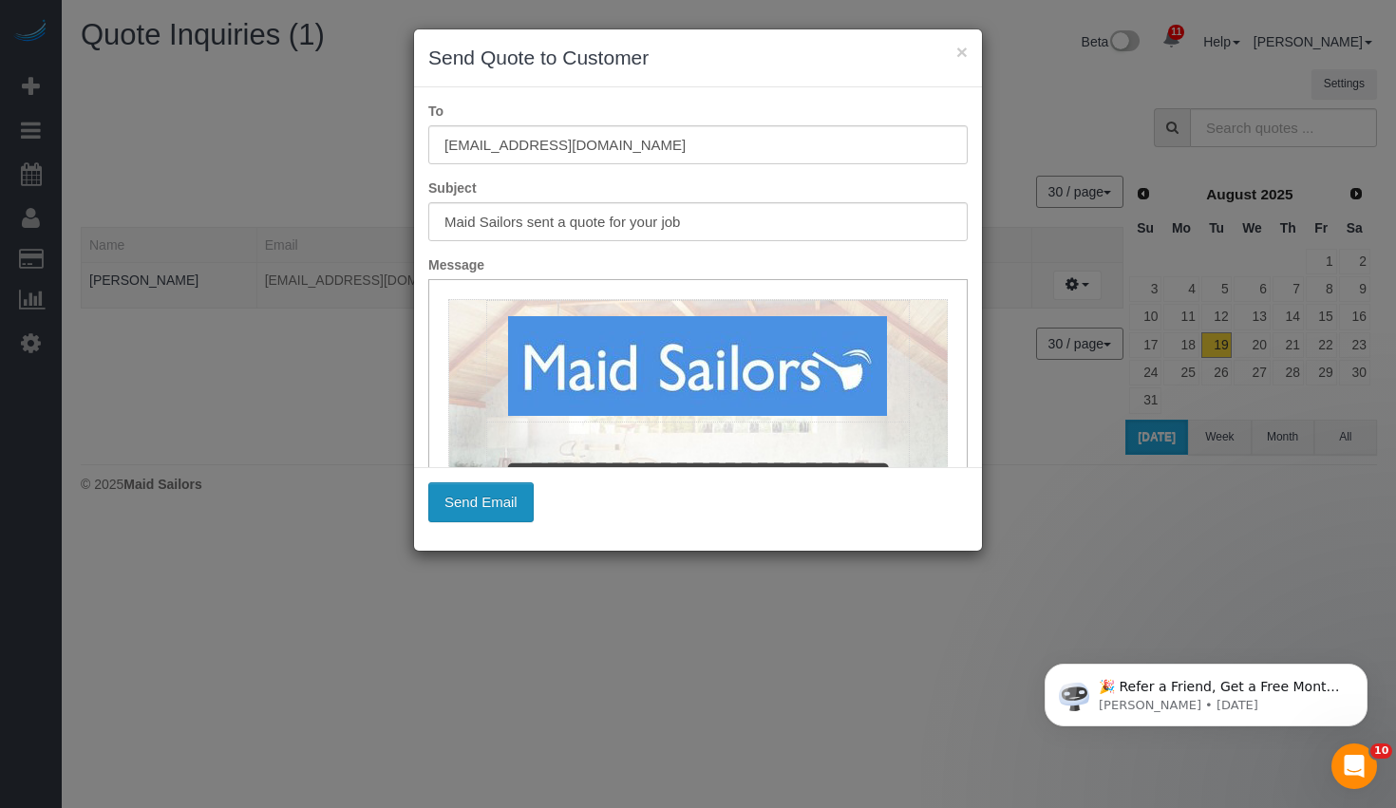
scroll to position [1241, 0]
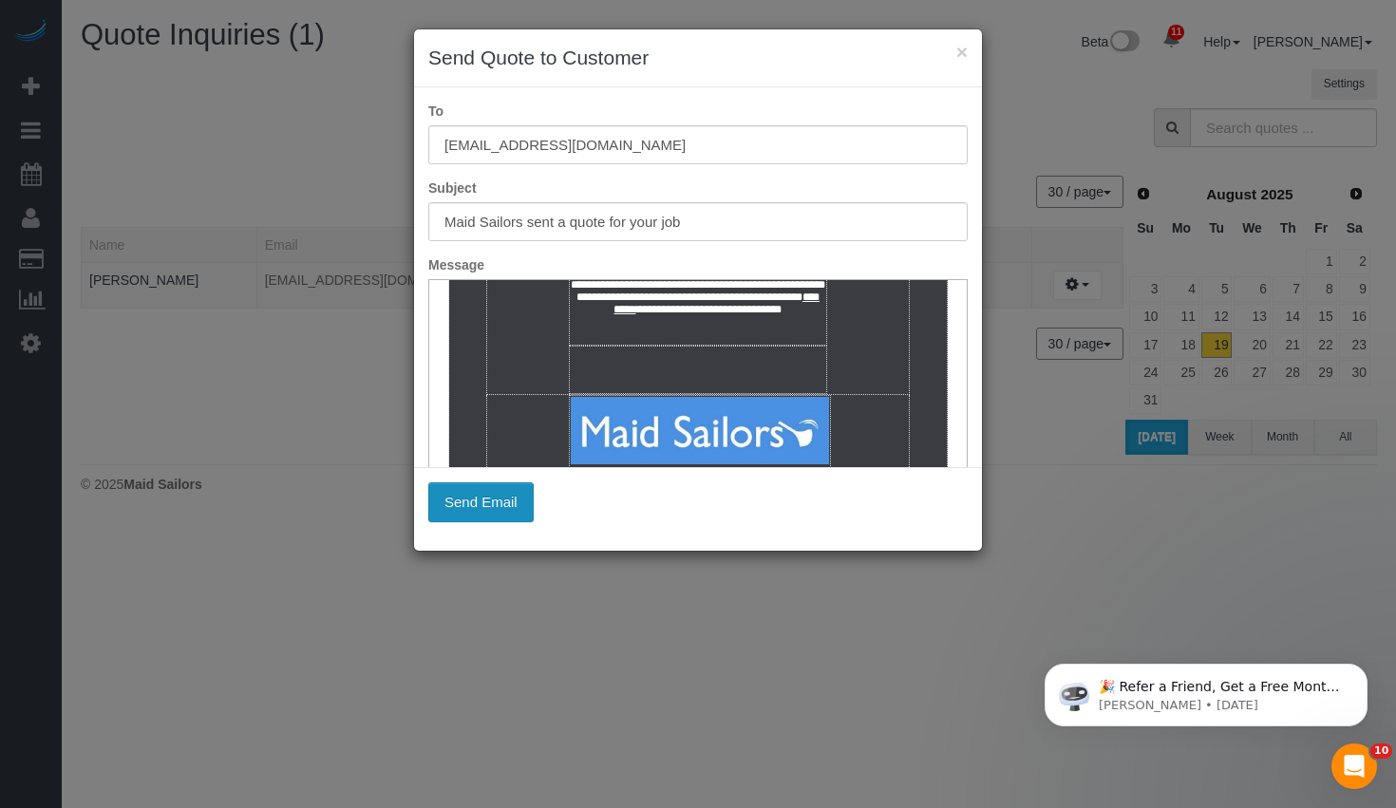
click at [476, 500] on button "Send Email" at bounding box center [480, 502] width 105 height 40
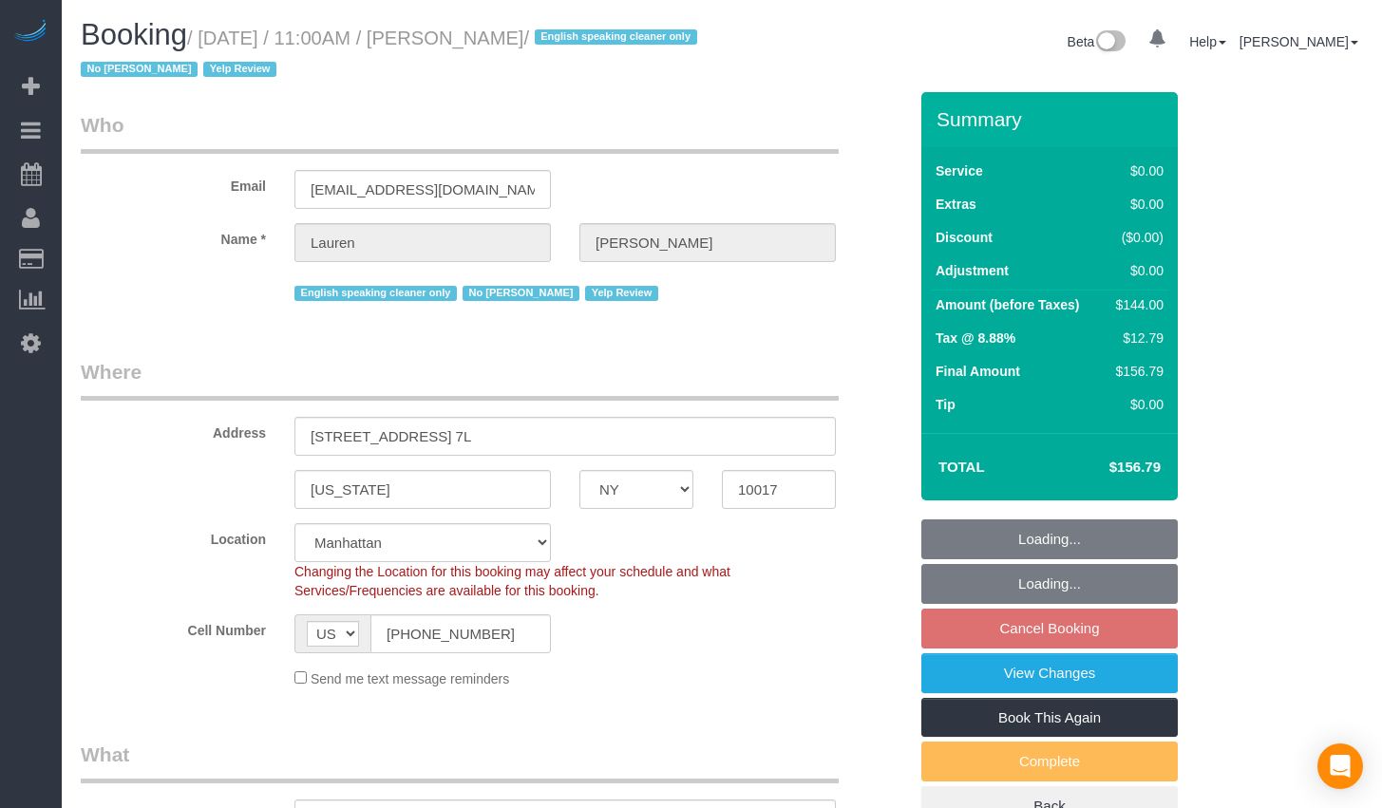
select select "NY"
select select "number:59"
select select "number:79"
select select "number:15"
select select "number:5"
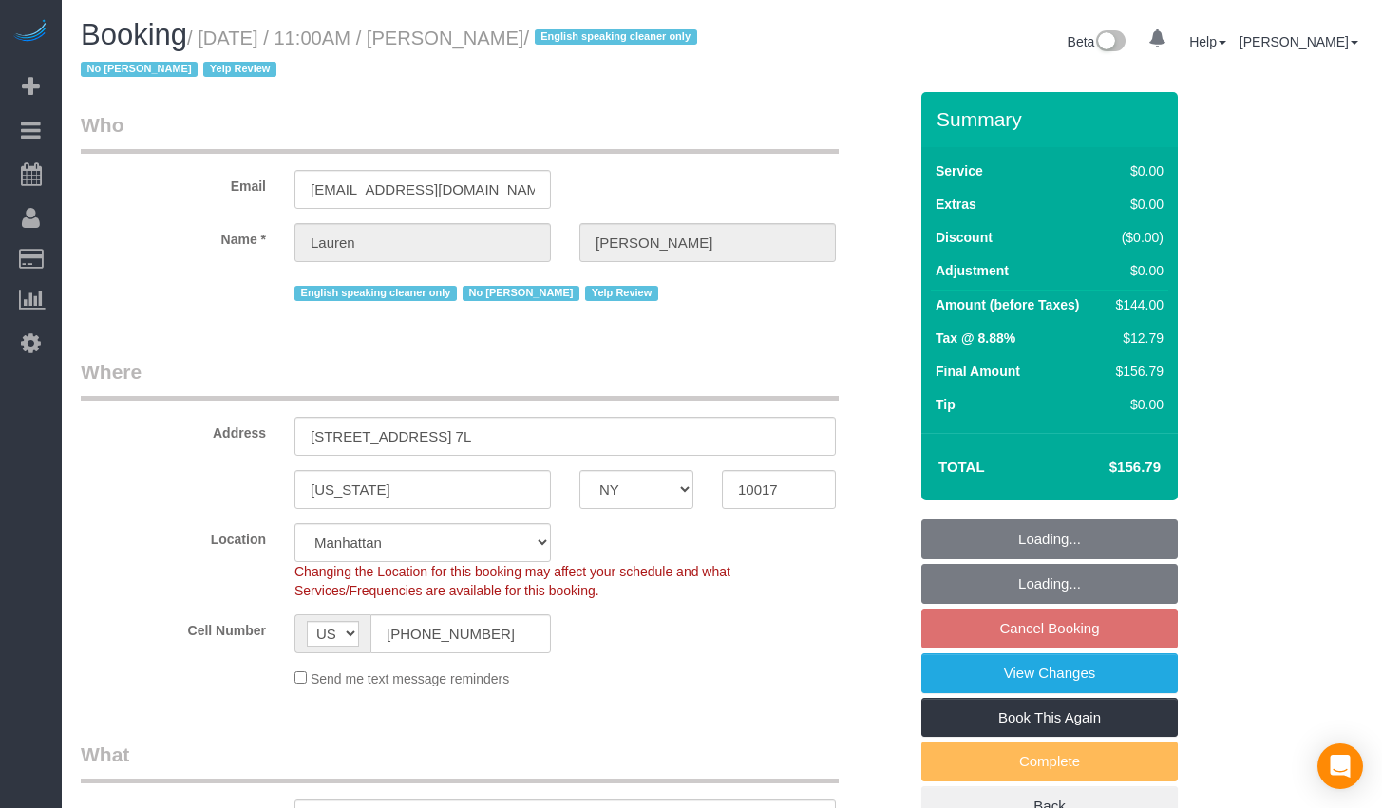
select select "object:874"
select select "spot4"
select select "object:986"
select select "string:stripe-pm_1QfnL04VGloSiKo7LBi9krK3"
select select "1"
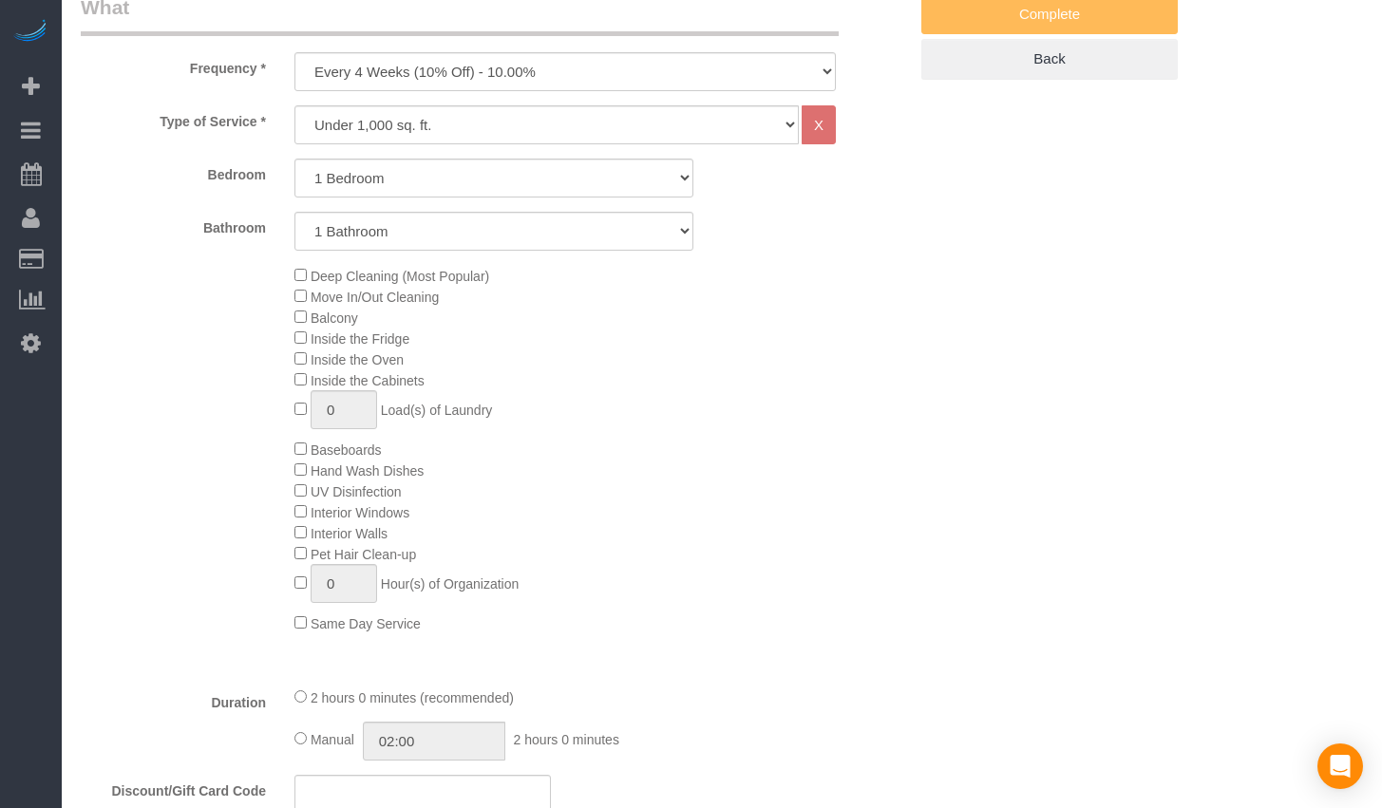
select select "1"
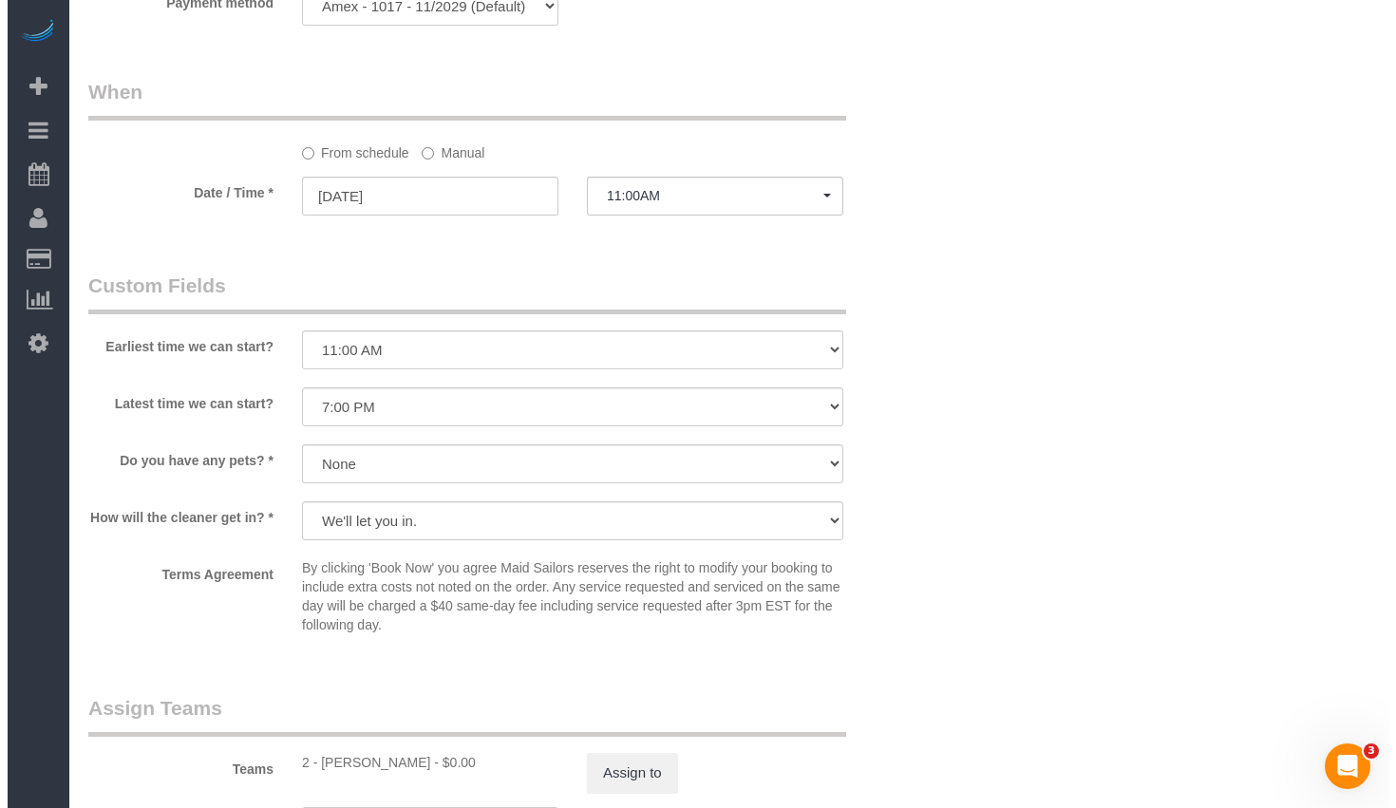
scroll to position [2191, 0]
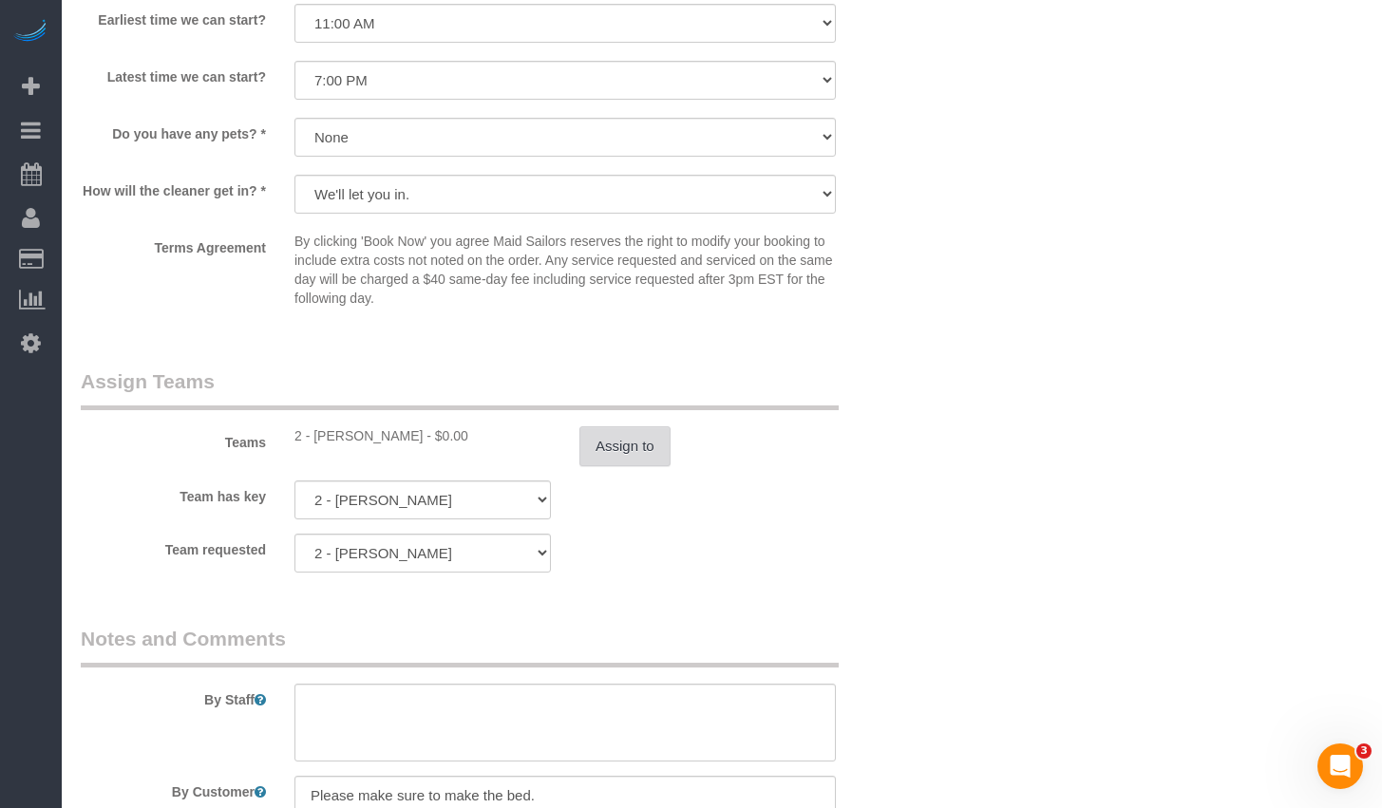
click at [633, 455] on button "Assign to" at bounding box center [624, 446] width 91 height 40
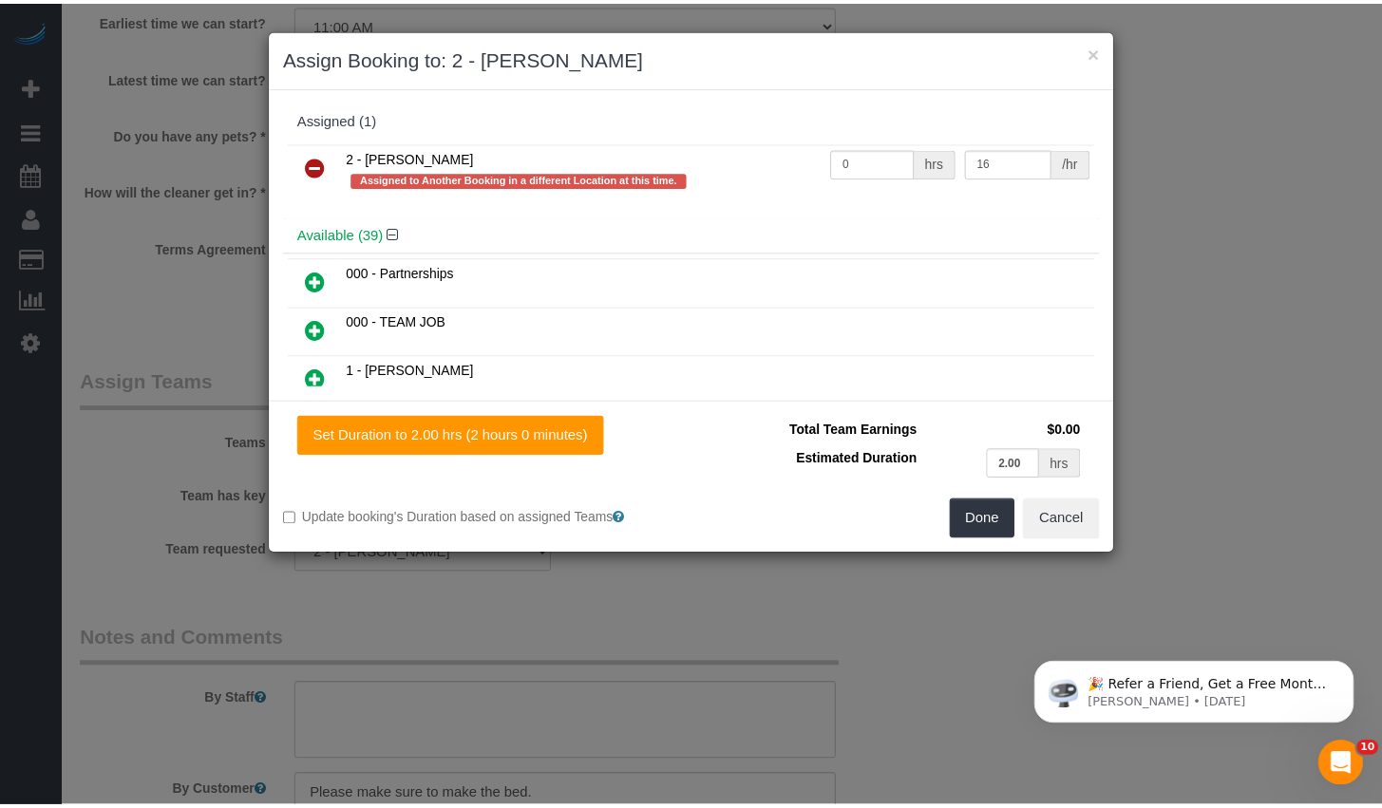
scroll to position [0, 0]
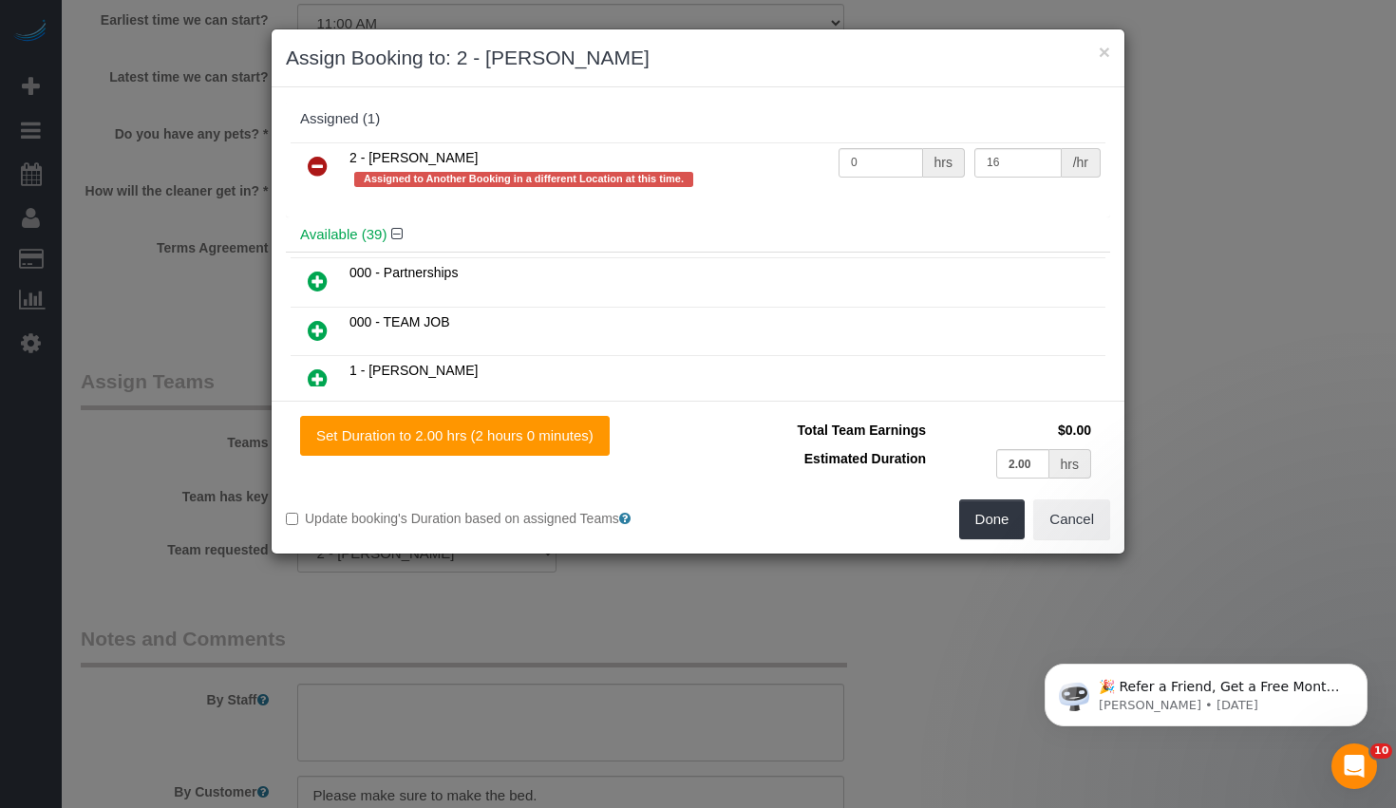
click at [322, 165] on icon at bounding box center [318, 166] width 20 height 23
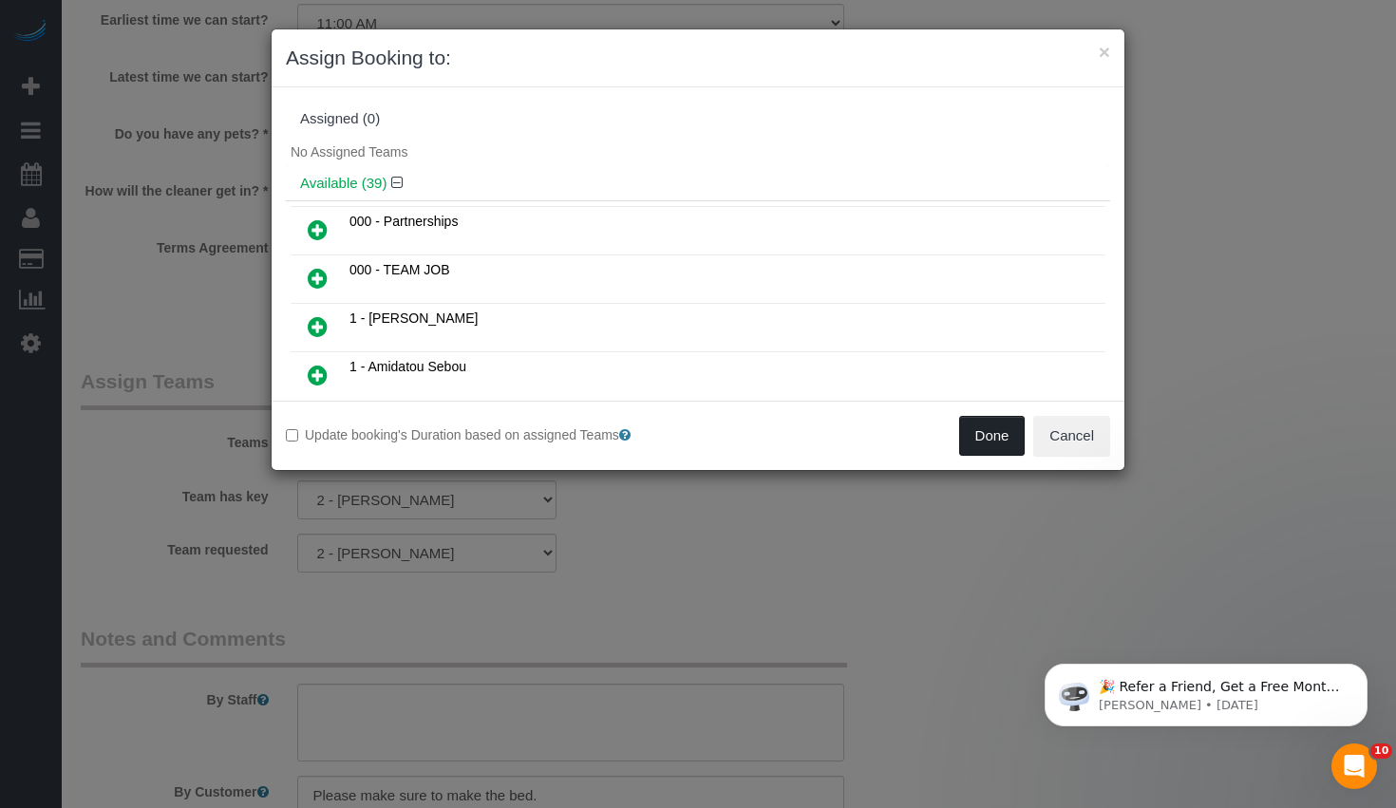
click at [972, 432] on button "Done" at bounding box center [992, 436] width 66 height 40
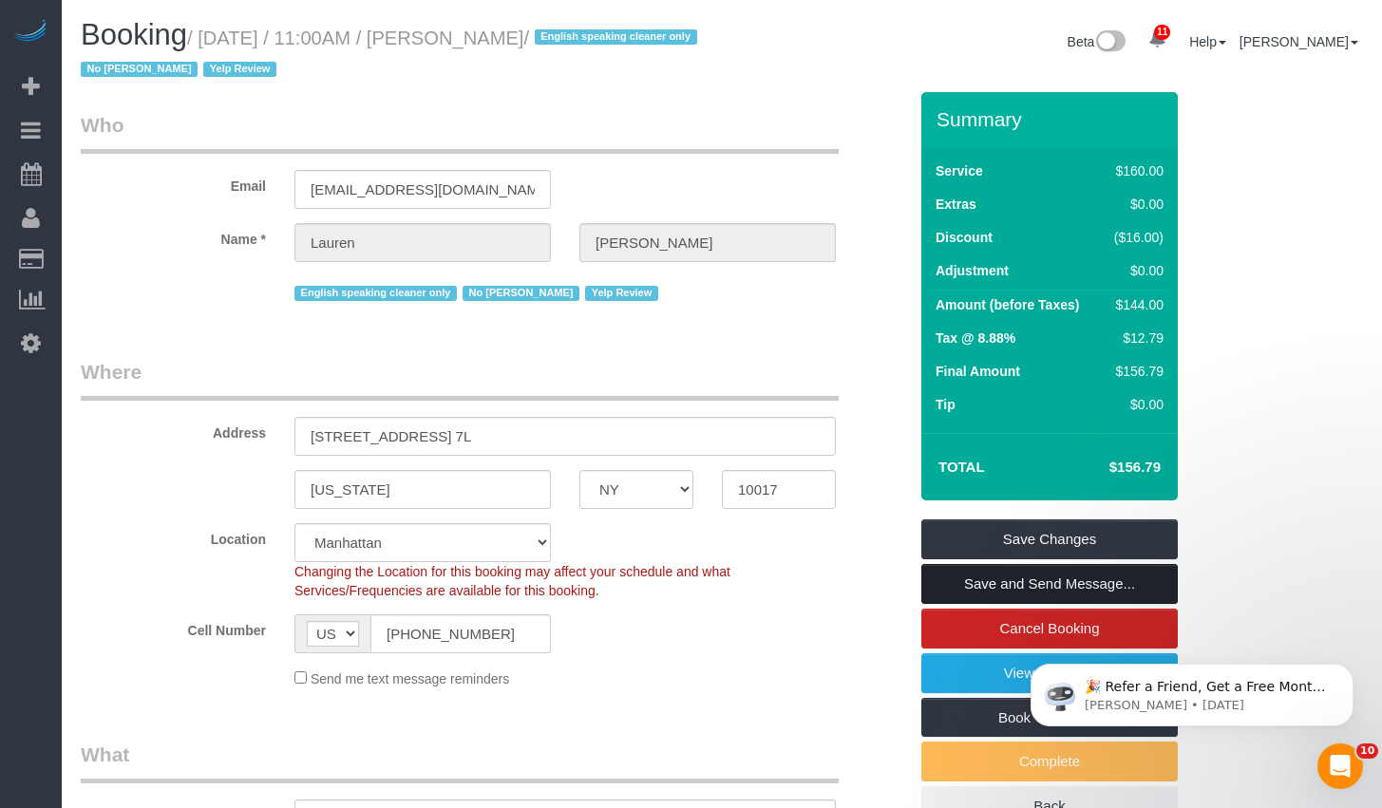
click at [1021, 594] on link "Save and Send Message..." at bounding box center [1049, 584] width 256 height 40
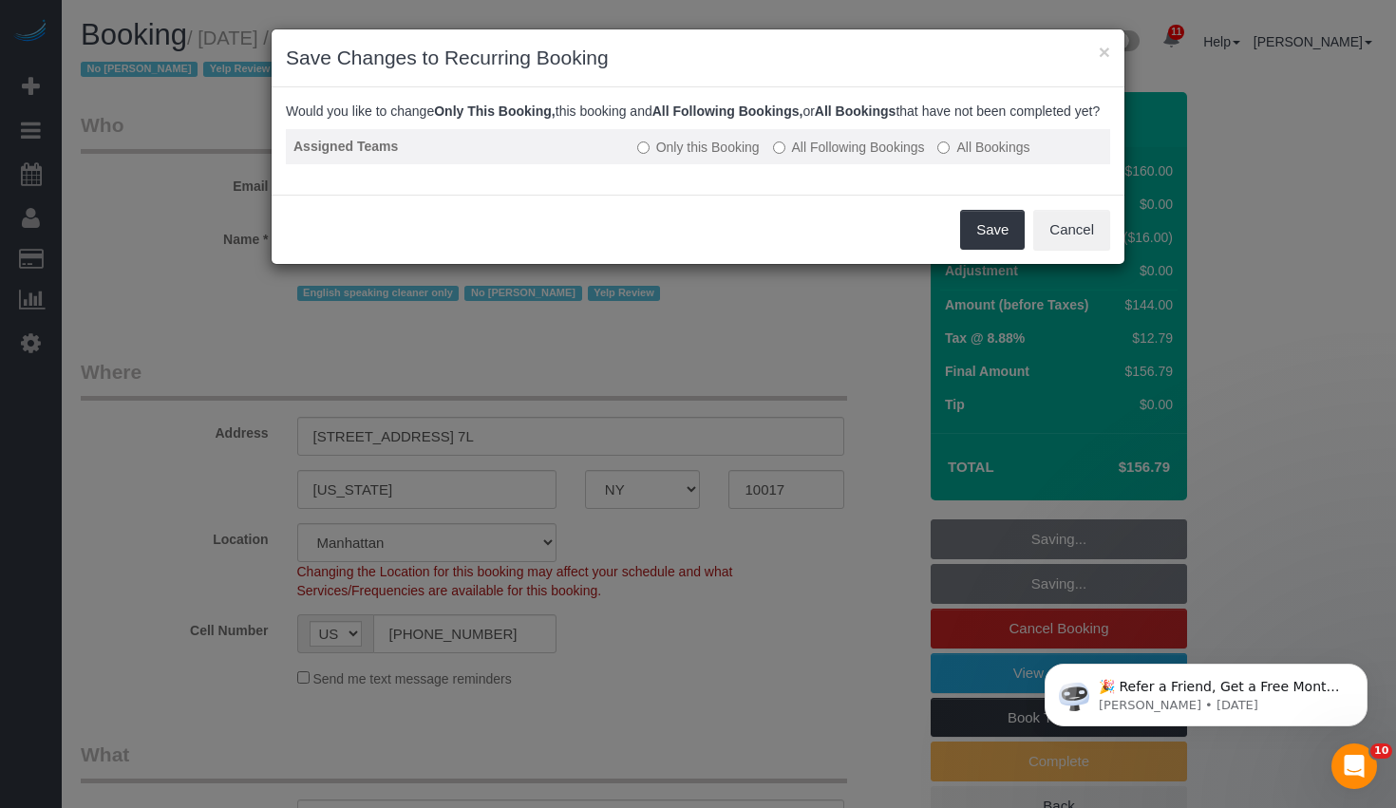
click at [802, 157] on label "All Following Bookings" at bounding box center [849, 147] width 152 height 19
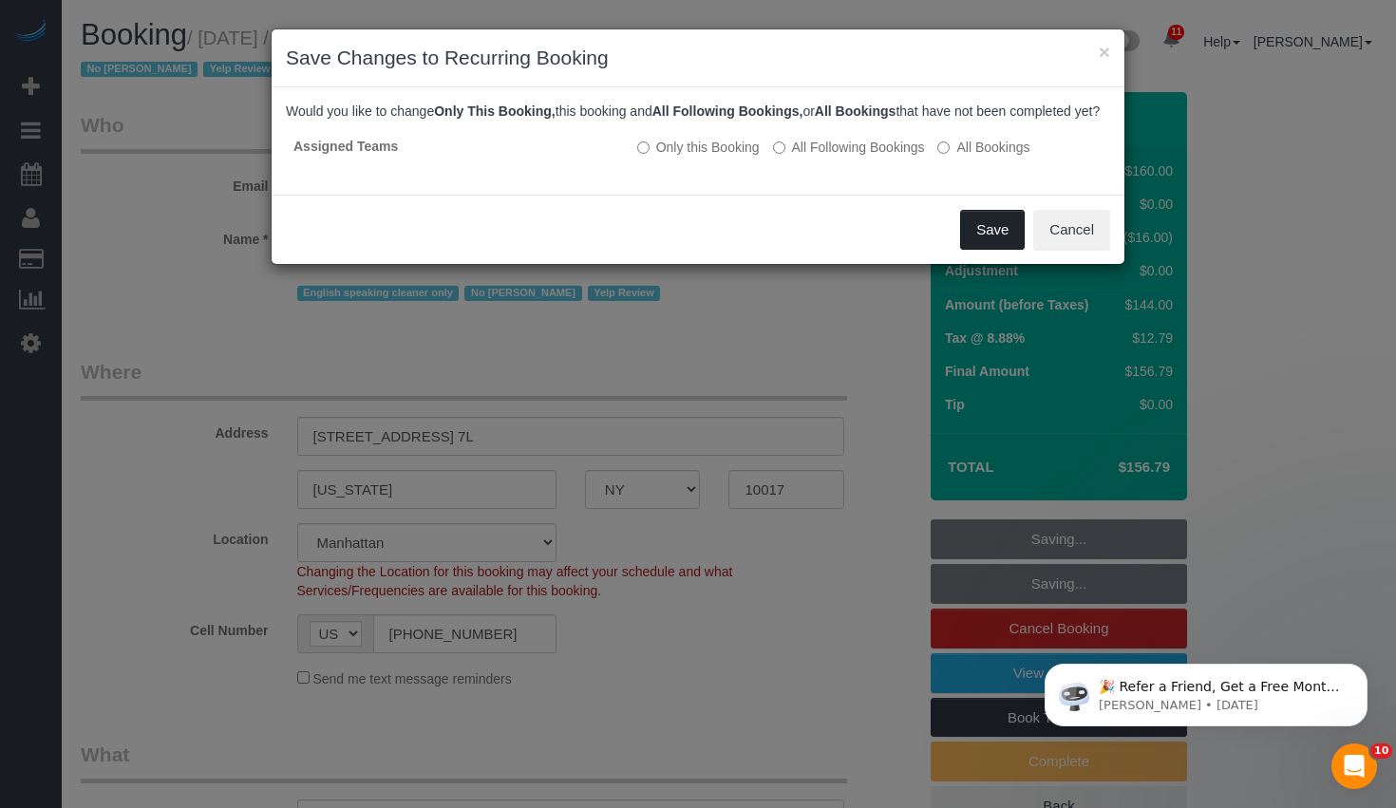
click at [970, 238] on button "Save" at bounding box center [992, 230] width 65 height 40
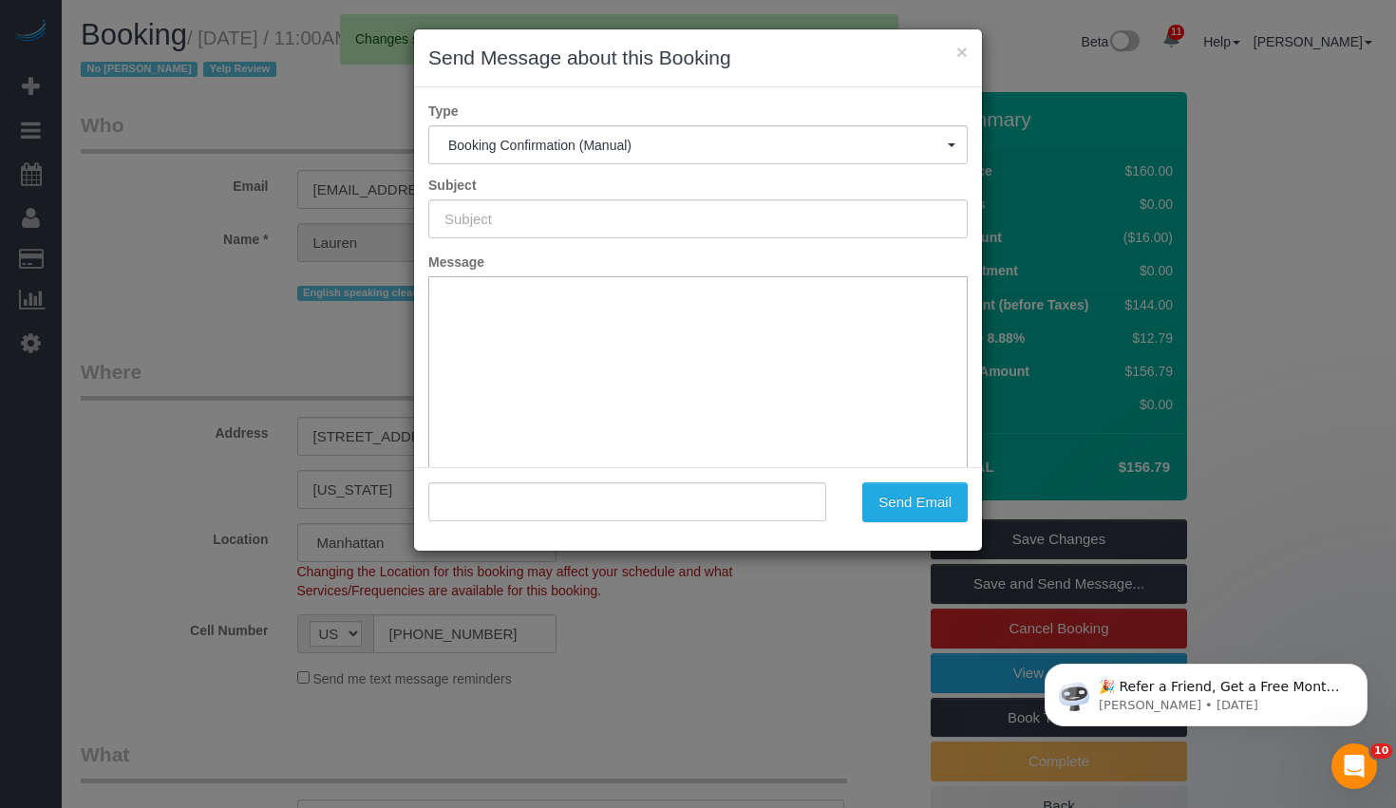
type input "Cleaning Confirmed for [DATE] 11:00am"
type input ""[PERSON_NAME]" <[EMAIL_ADDRESS][DOMAIN_NAME]>"
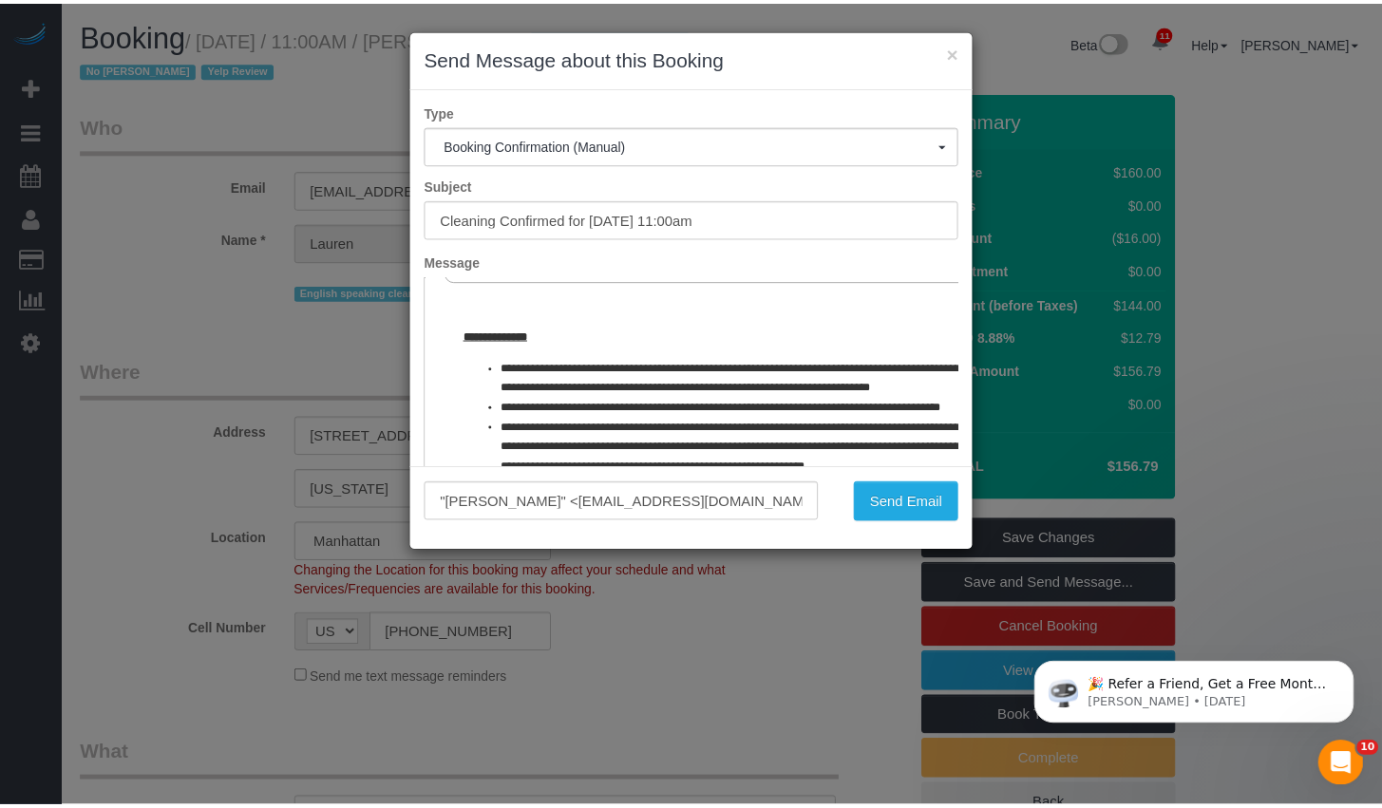
scroll to position [903, 0]
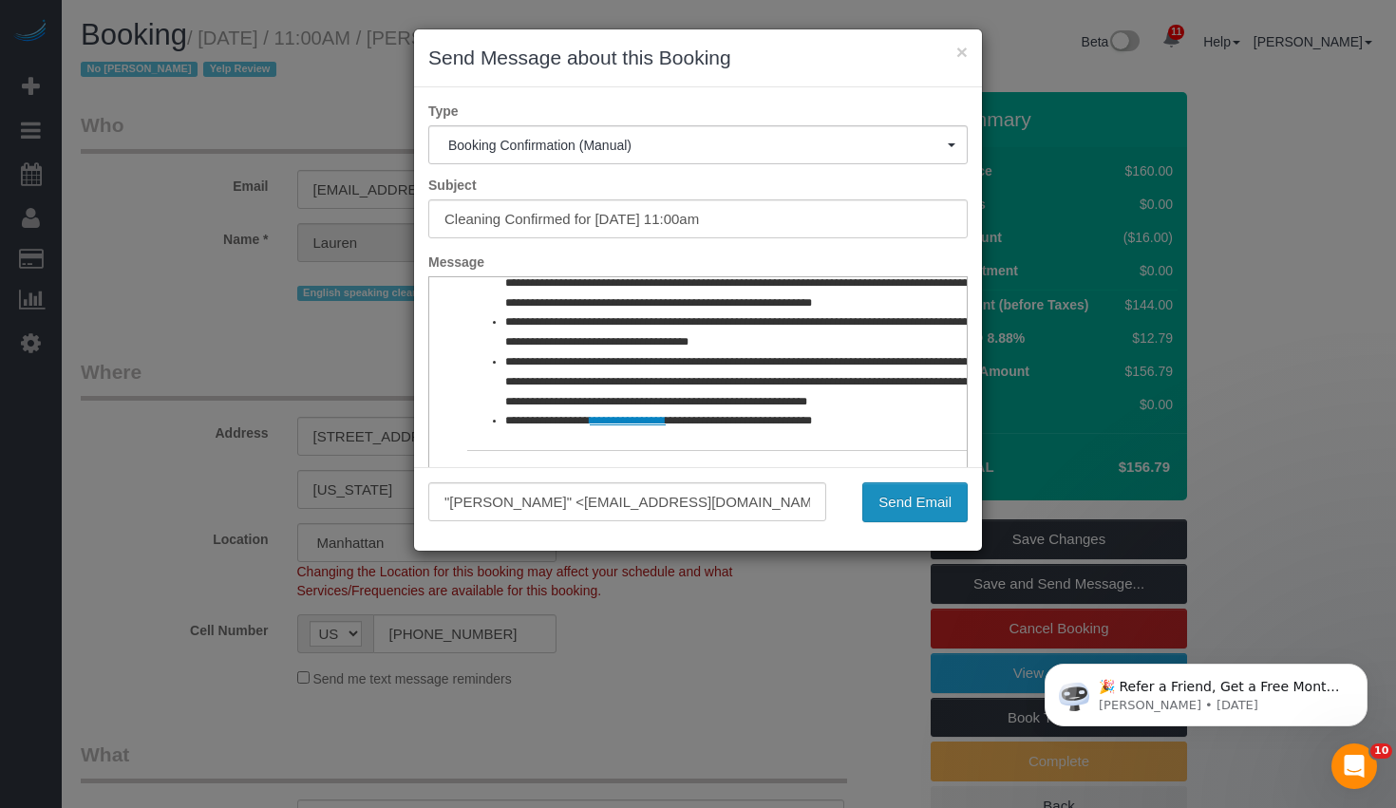
click at [896, 496] on button "Send Email" at bounding box center [914, 502] width 105 height 40
